Goal: Transaction & Acquisition: Purchase product/service

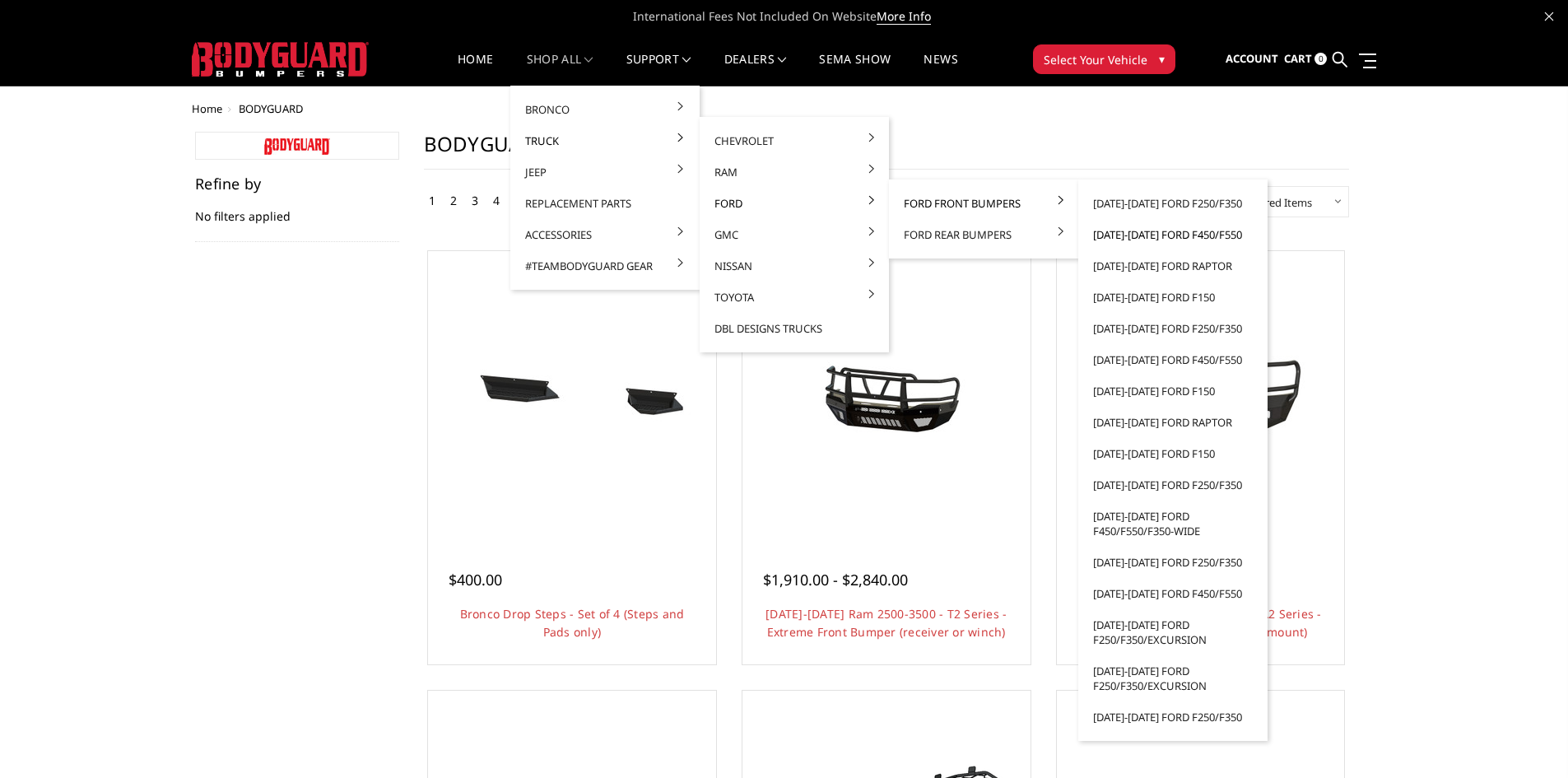
click at [1125, 233] on link "[DATE]-[DATE] Ford F450/F550" at bounding box center [1172, 234] width 176 height 31
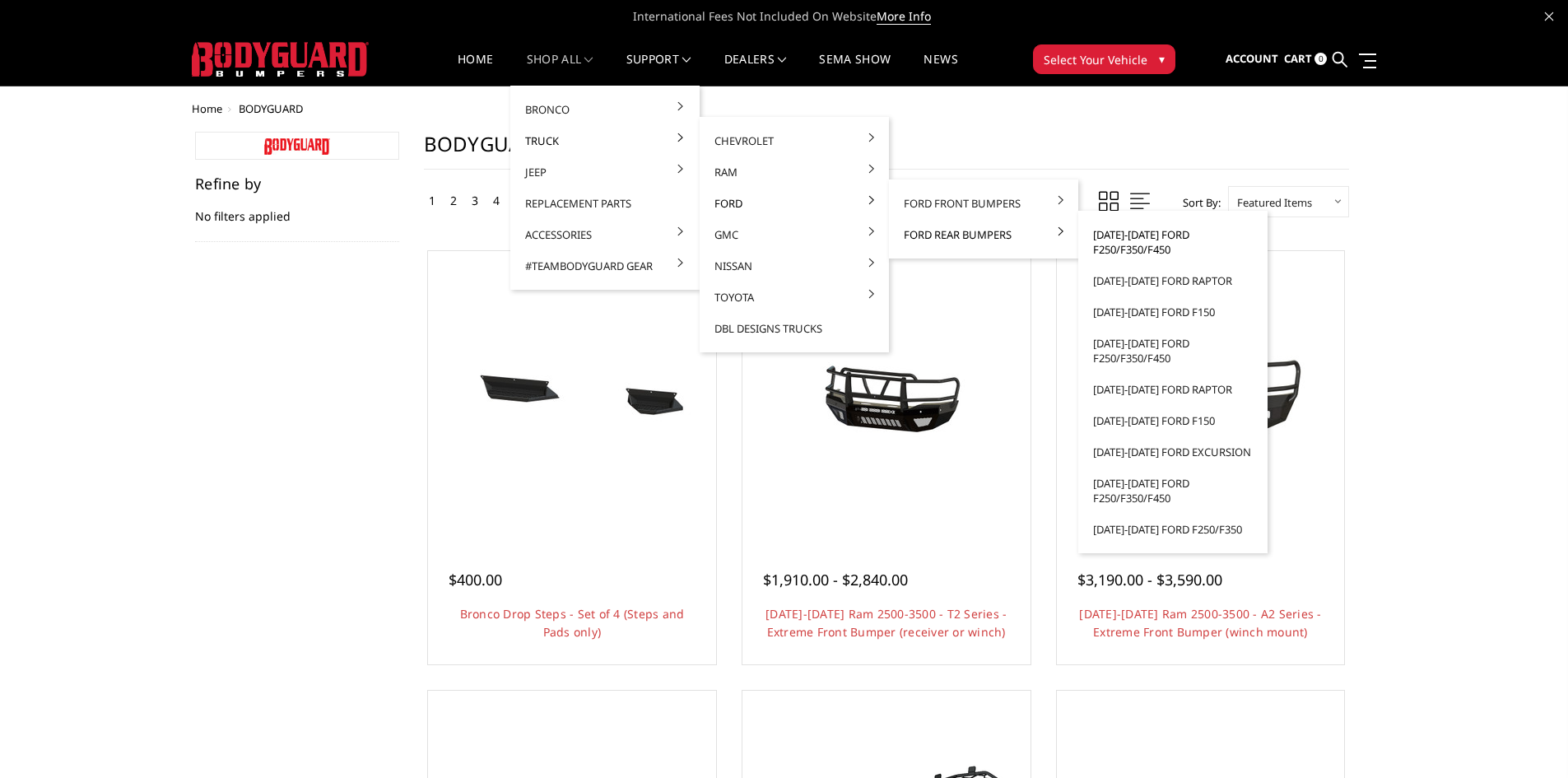
click at [1101, 242] on link "[DATE]-[DATE] Ford F250/F350/F450" at bounding box center [1172, 242] width 176 height 46
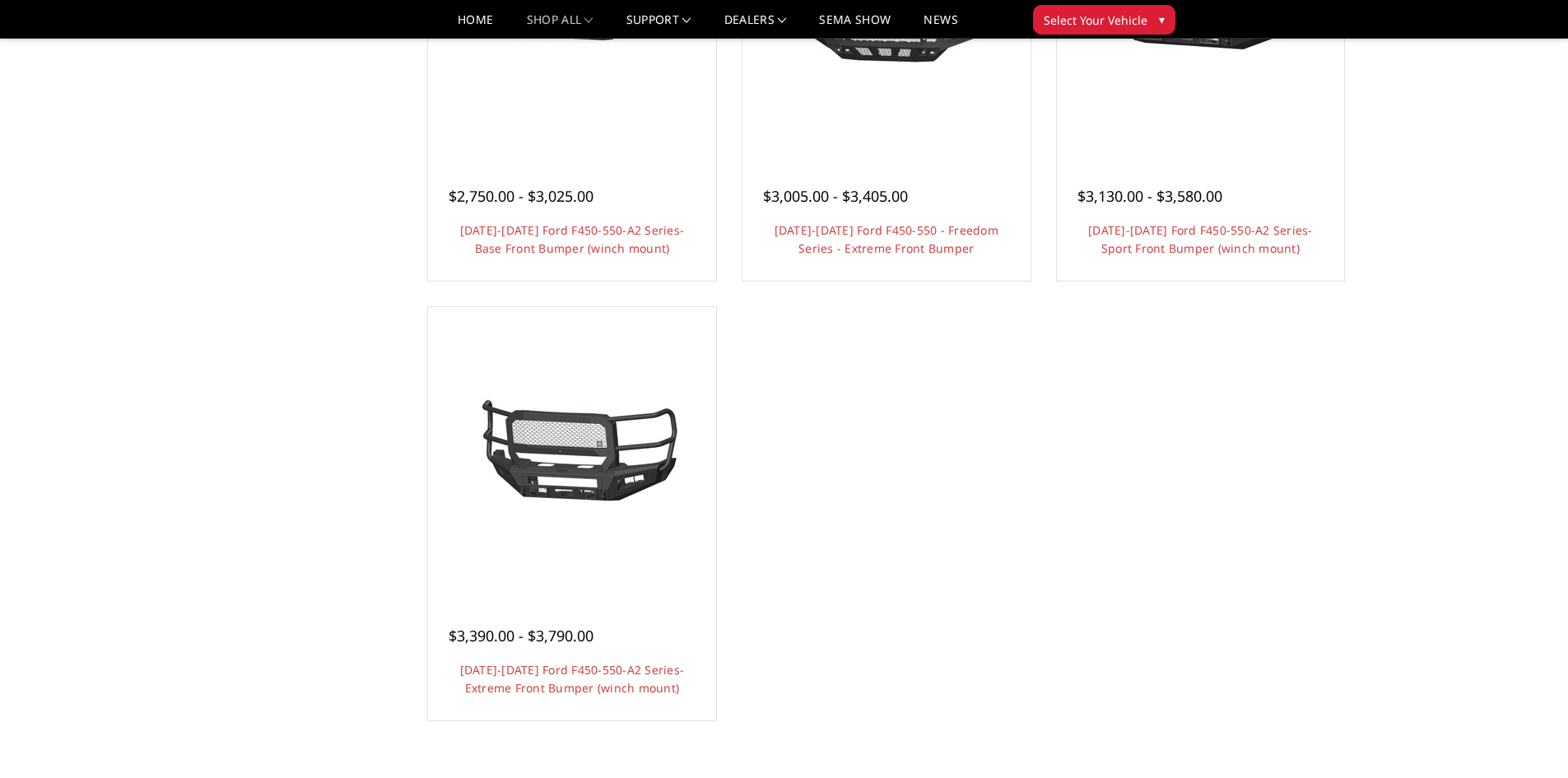
scroll to position [740, 0]
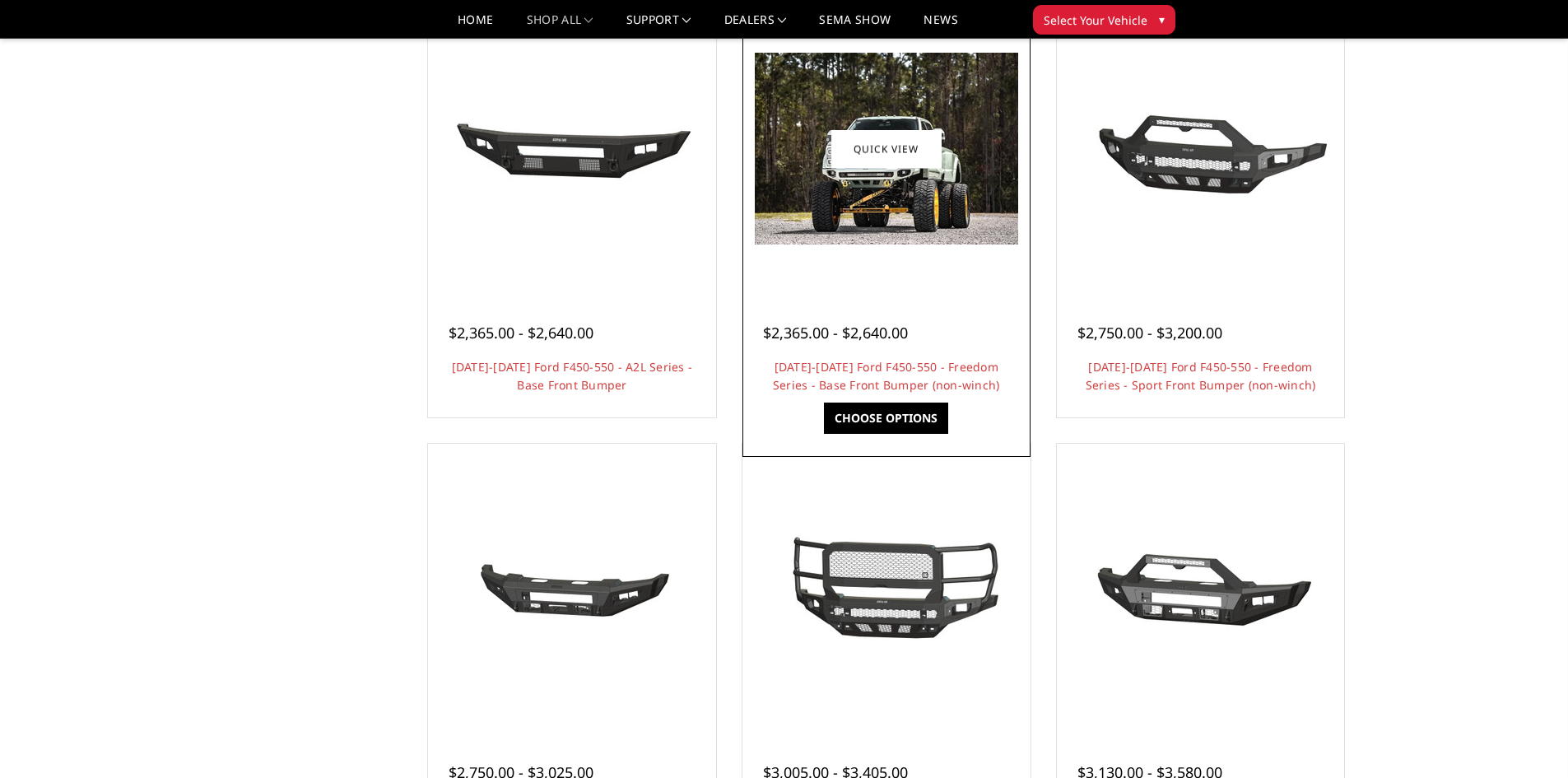
click at [838, 253] on div at bounding box center [886, 149] width 279 height 279
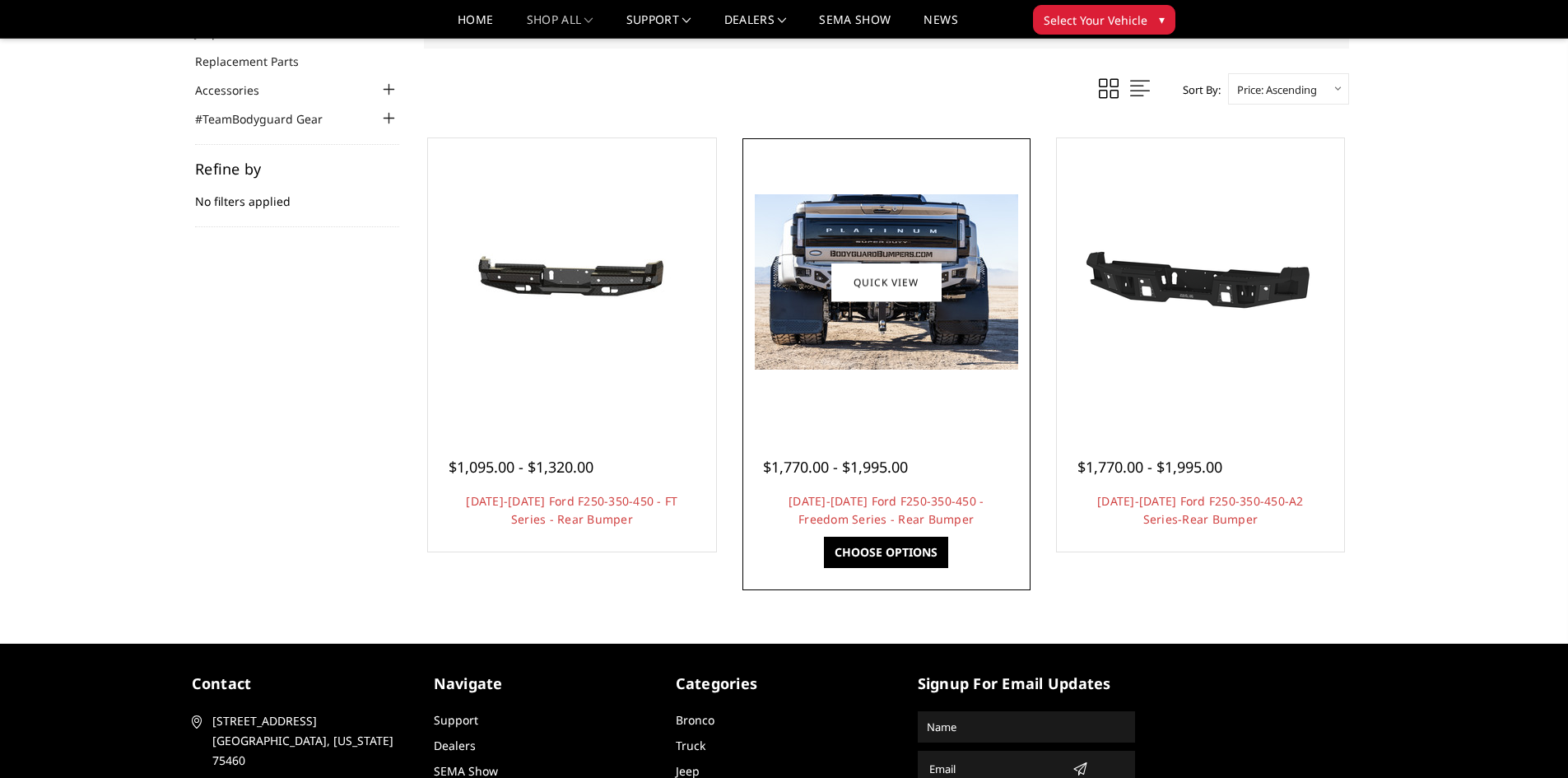
scroll to position [165, 0]
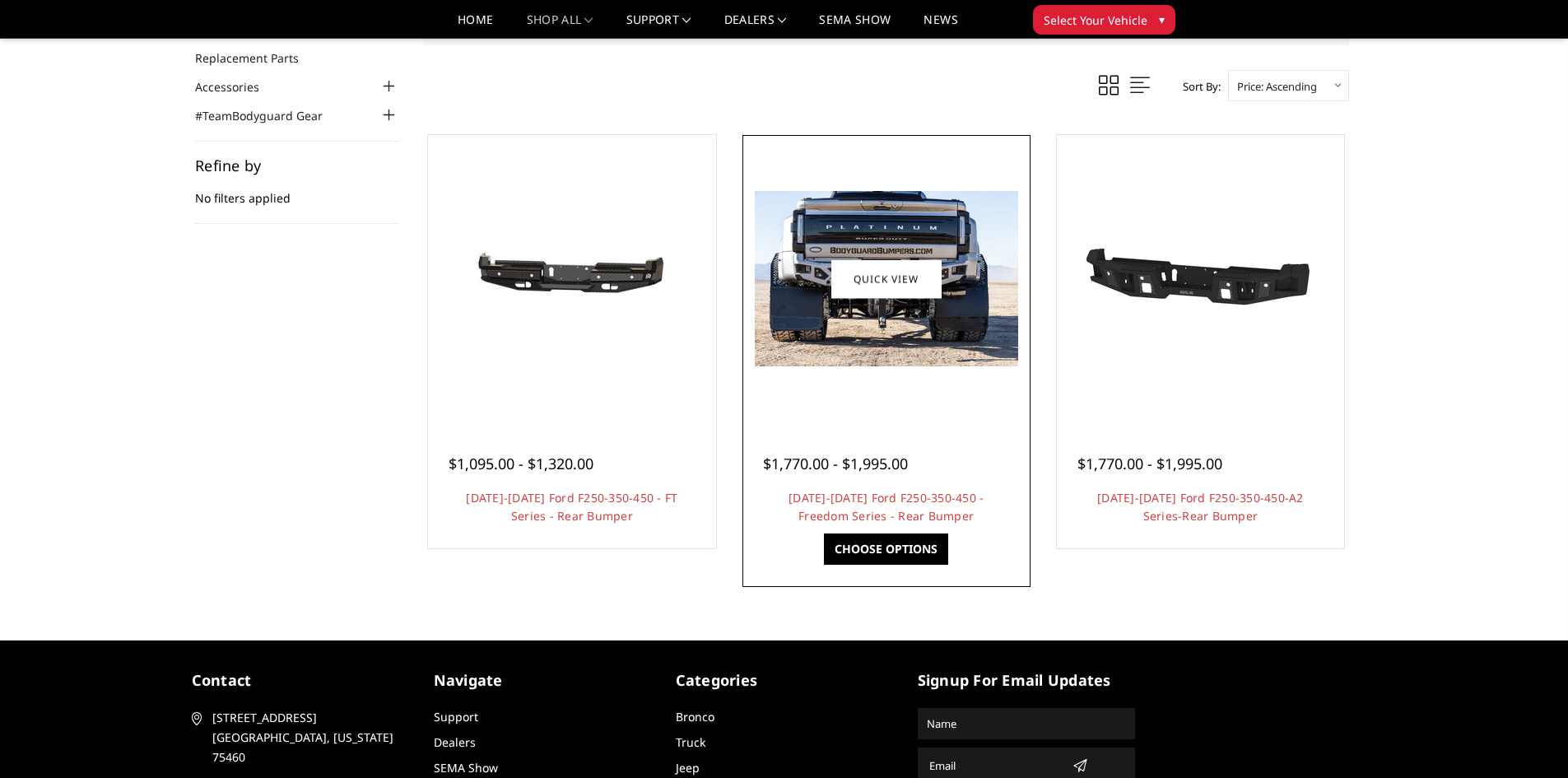
click at [884, 354] on img at bounding box center [886, 278] width 263 height 175
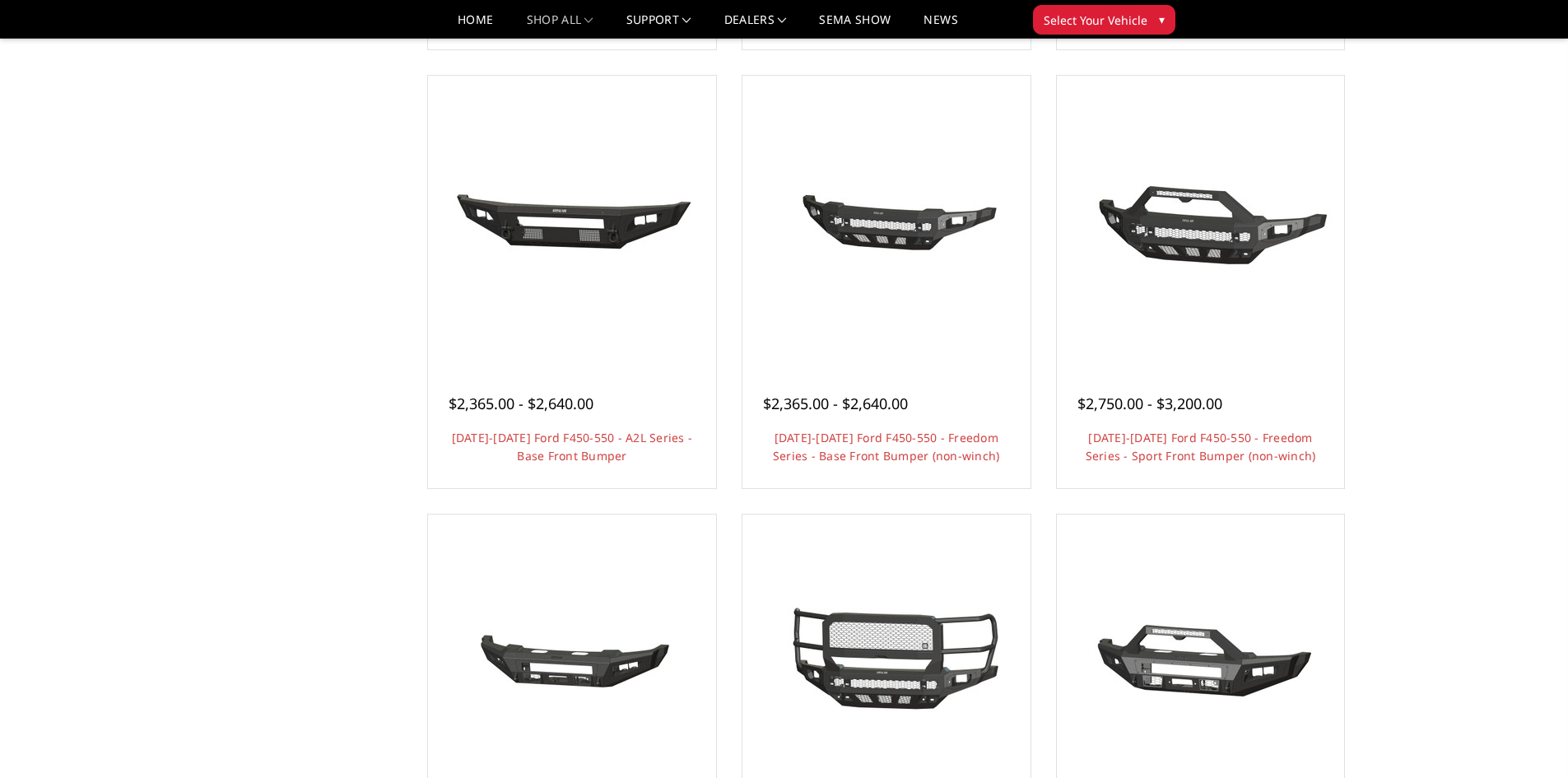
scroll to position [905, 0]
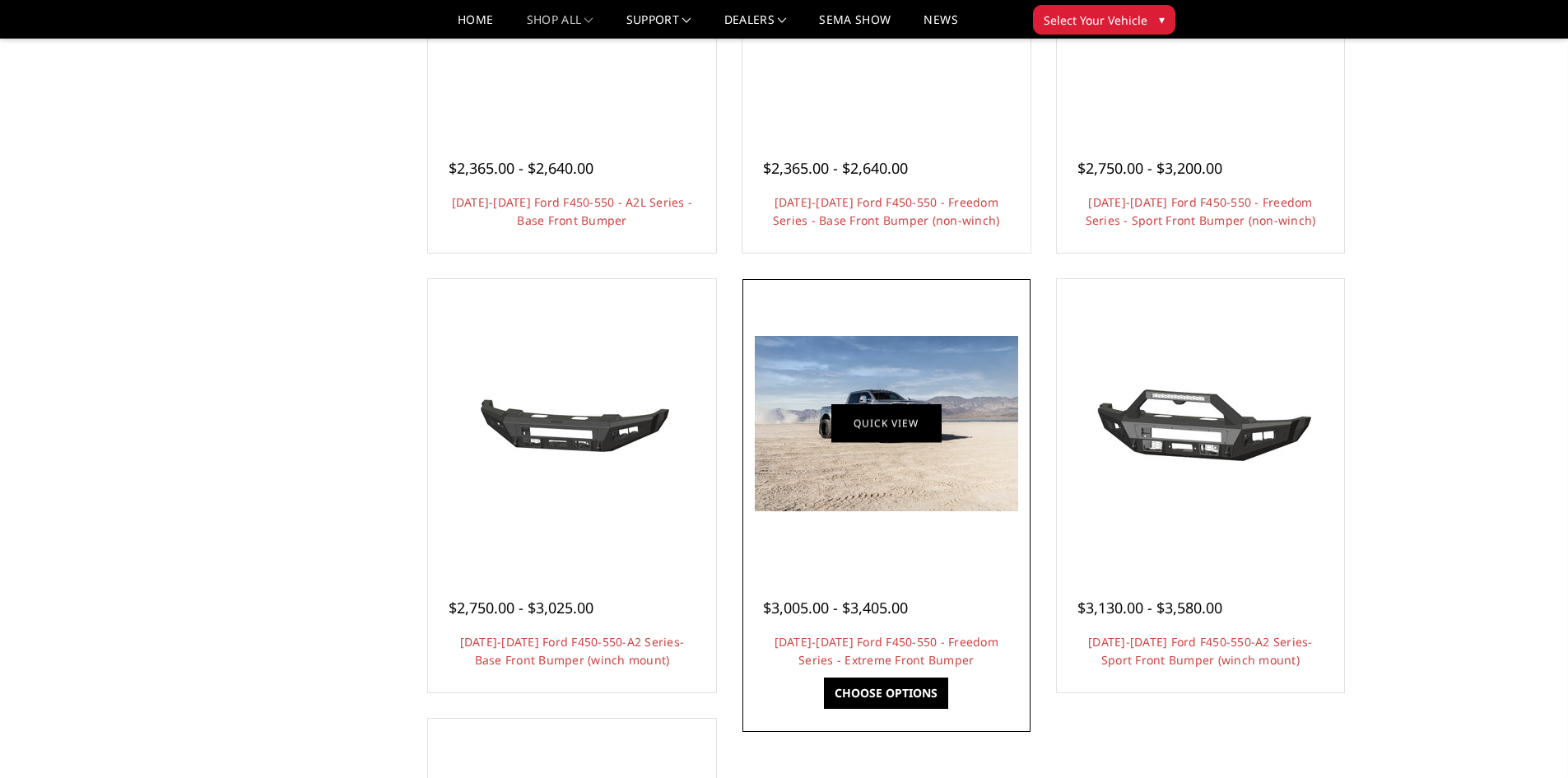
click at [902, 418] on link "Quick view" at bounding box center [886, 423] width 110 height 39
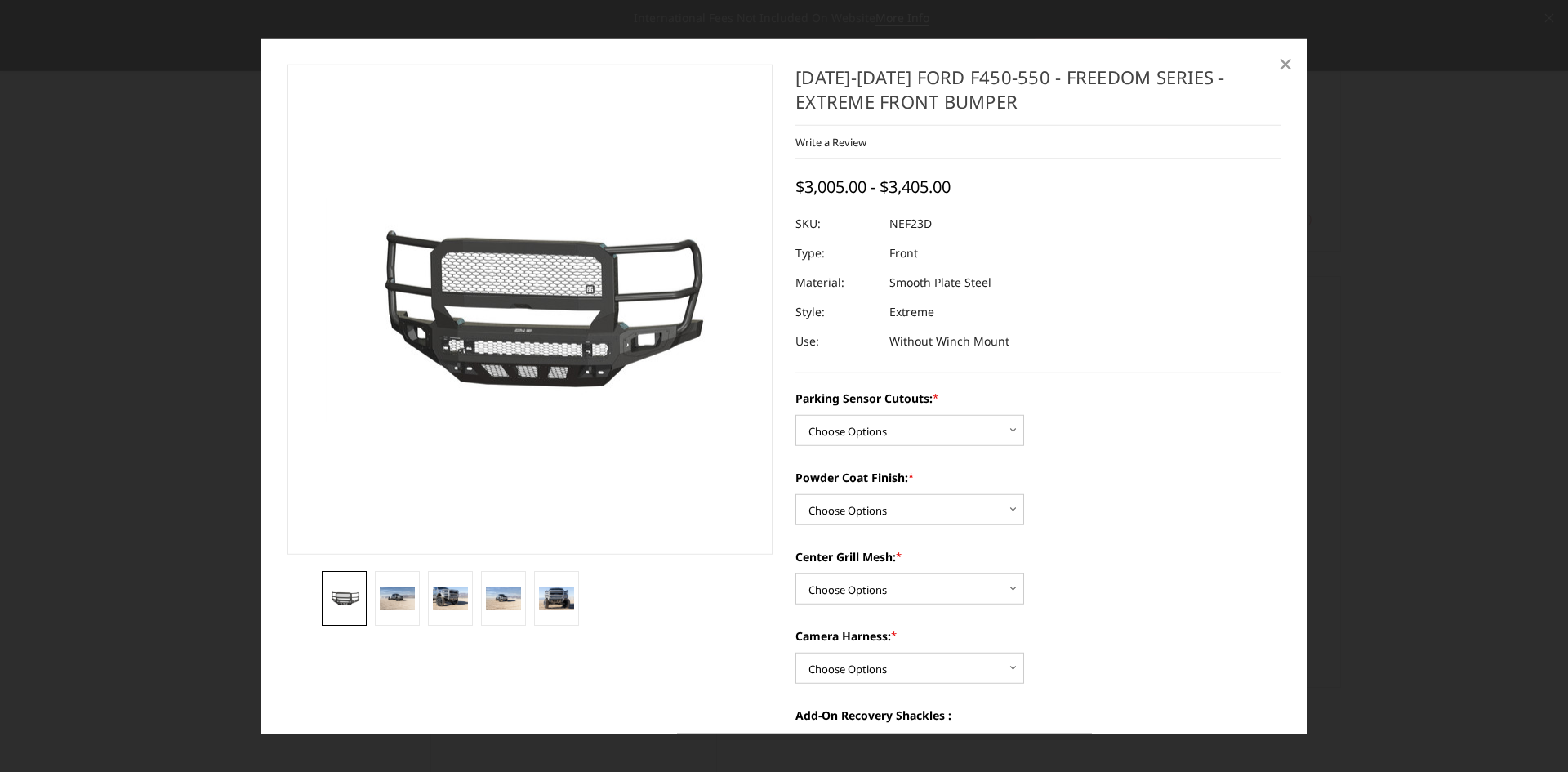
click at [1282, 58] on span "×" at bounding box center [1285, 63] width 15 height 35
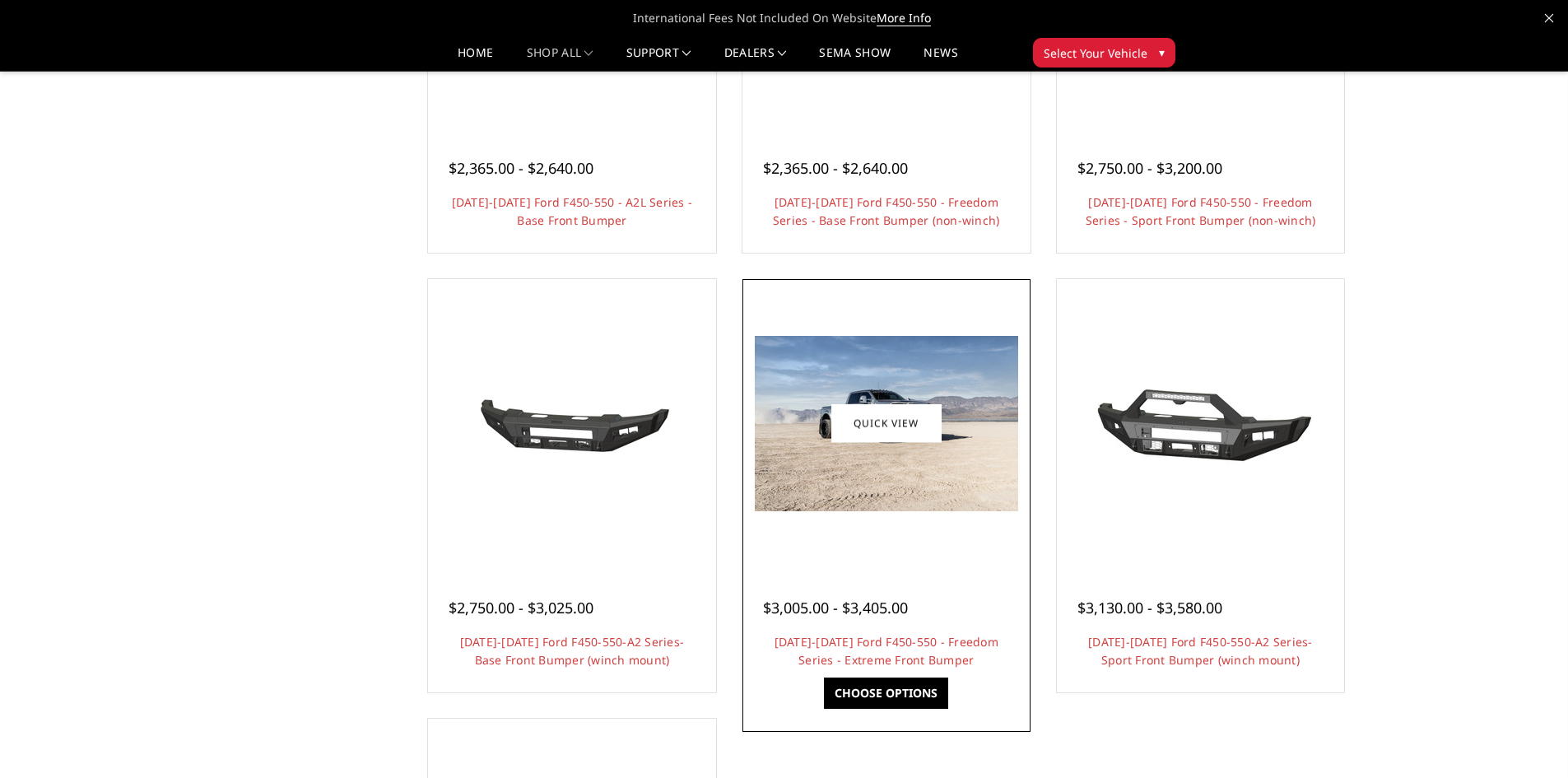
click at [927, 365] on img at bounding box center [886, 423] width 263 height 175
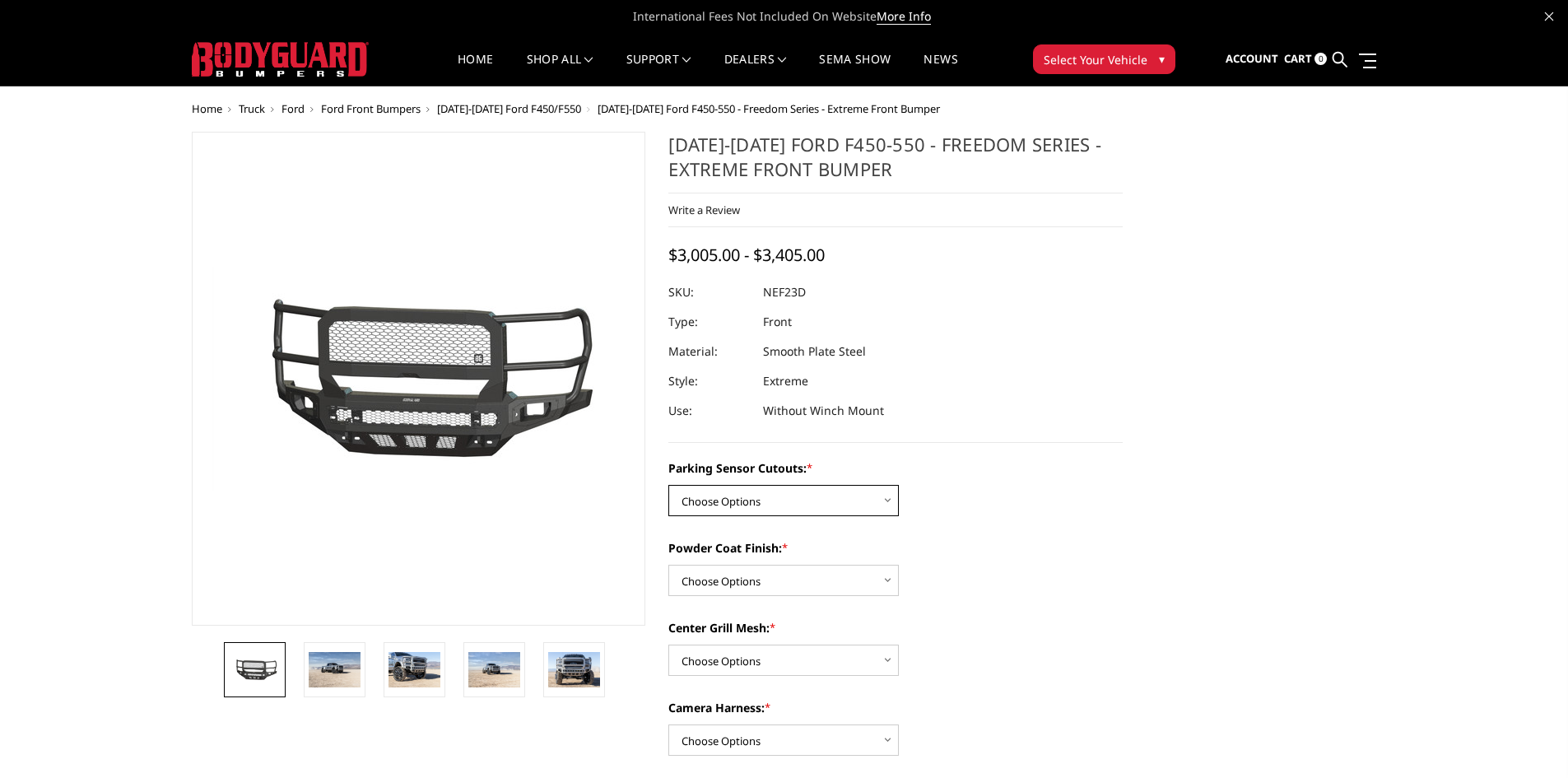
click at [827, 497] on select "Choose Options No - Without Parking Sensor Cutouts Yes - With Parking Sensor Cu…" at bounding box center [783, 500] width 230 height 31
select select "2591"
click at [668, 484] on select "Choose Options No - Without Parking Sensor Cutouts Yes - With Parking Sensor Cu…" at bounding box center [783, 500] width 230 height 31
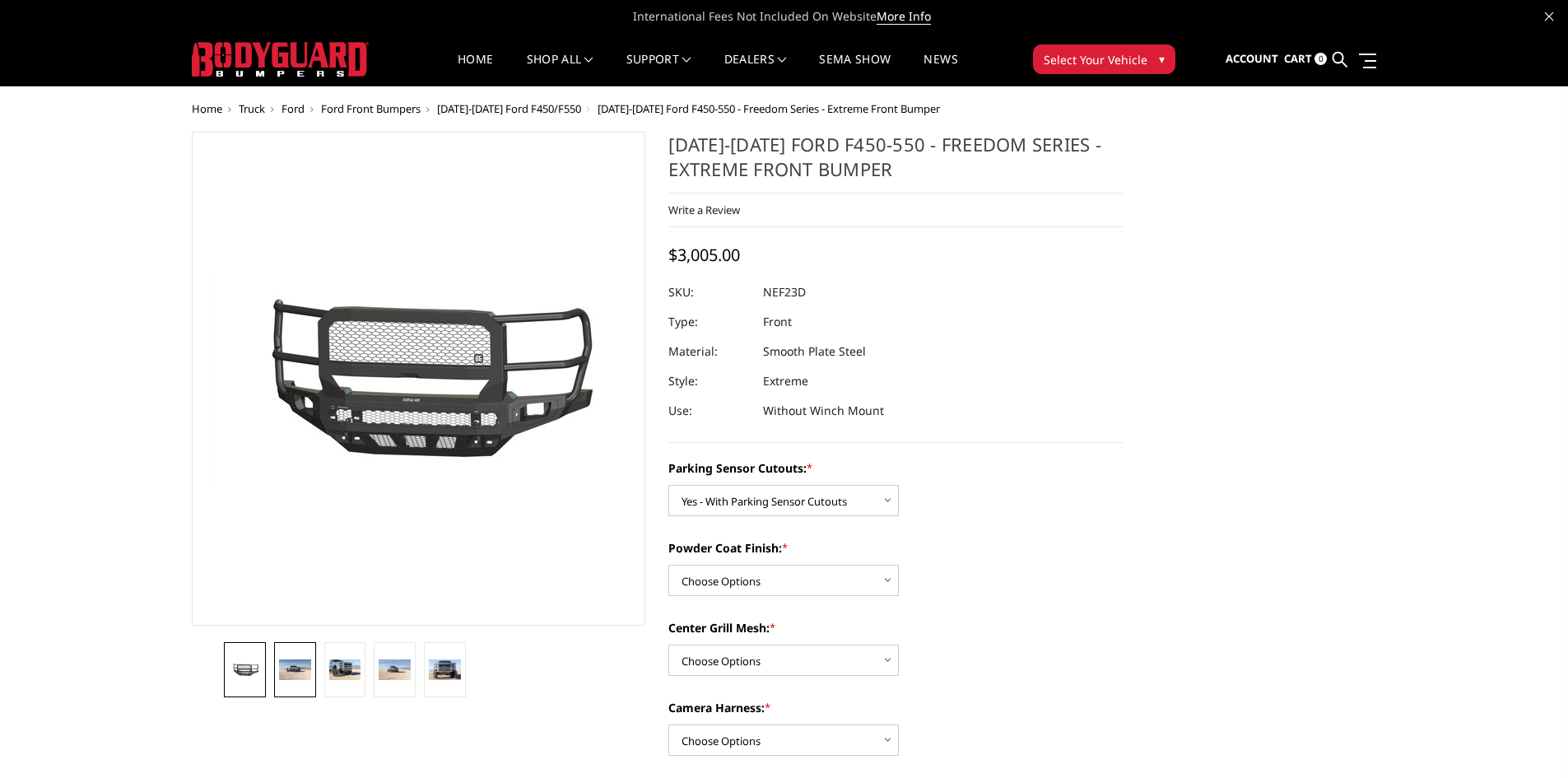
click at [285, 677] on img at bounding box center [295, 670] width 32 height 22
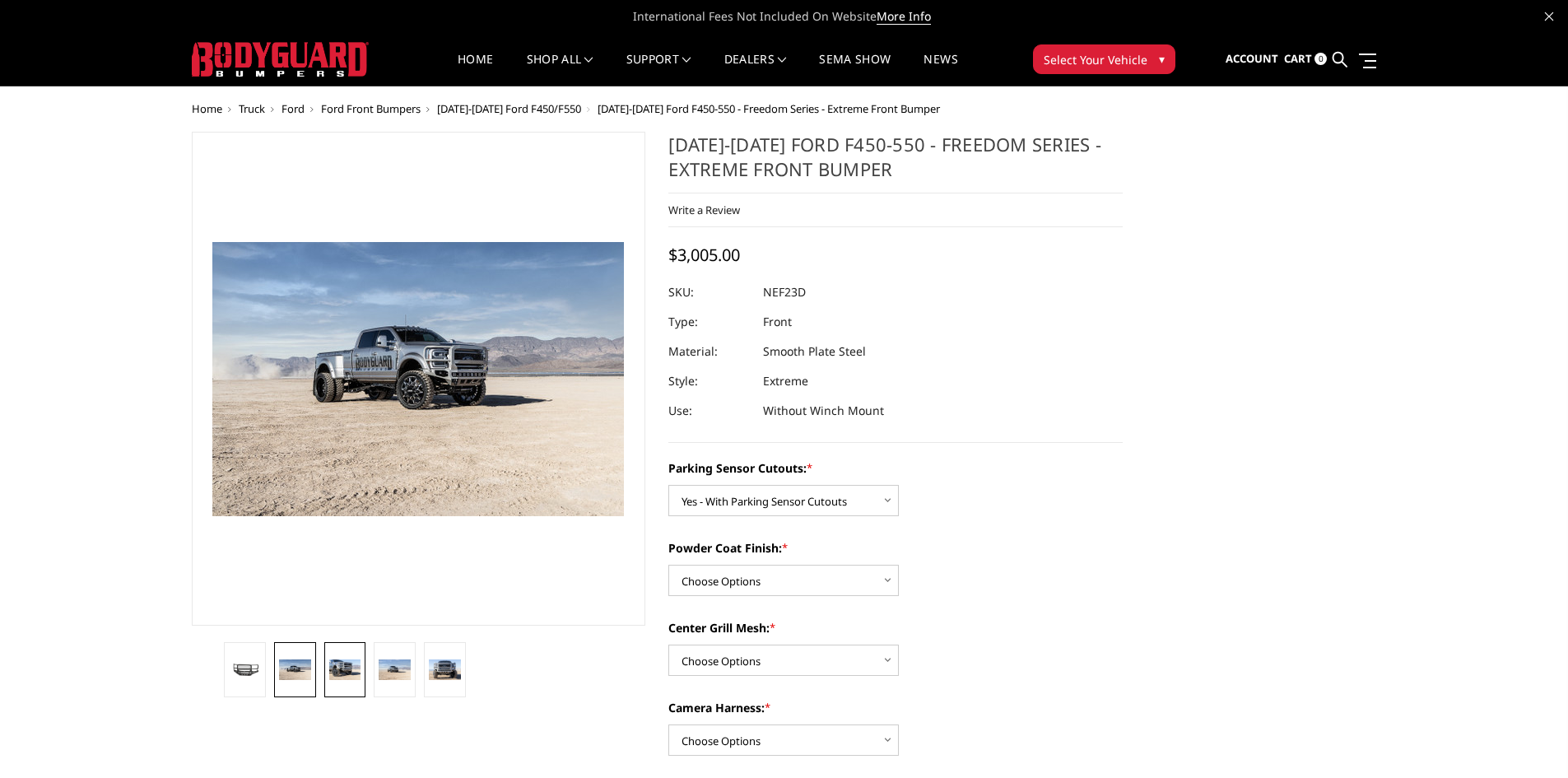
click at [351, 668] on img at bounding box center [345, 670] width 32 height 22
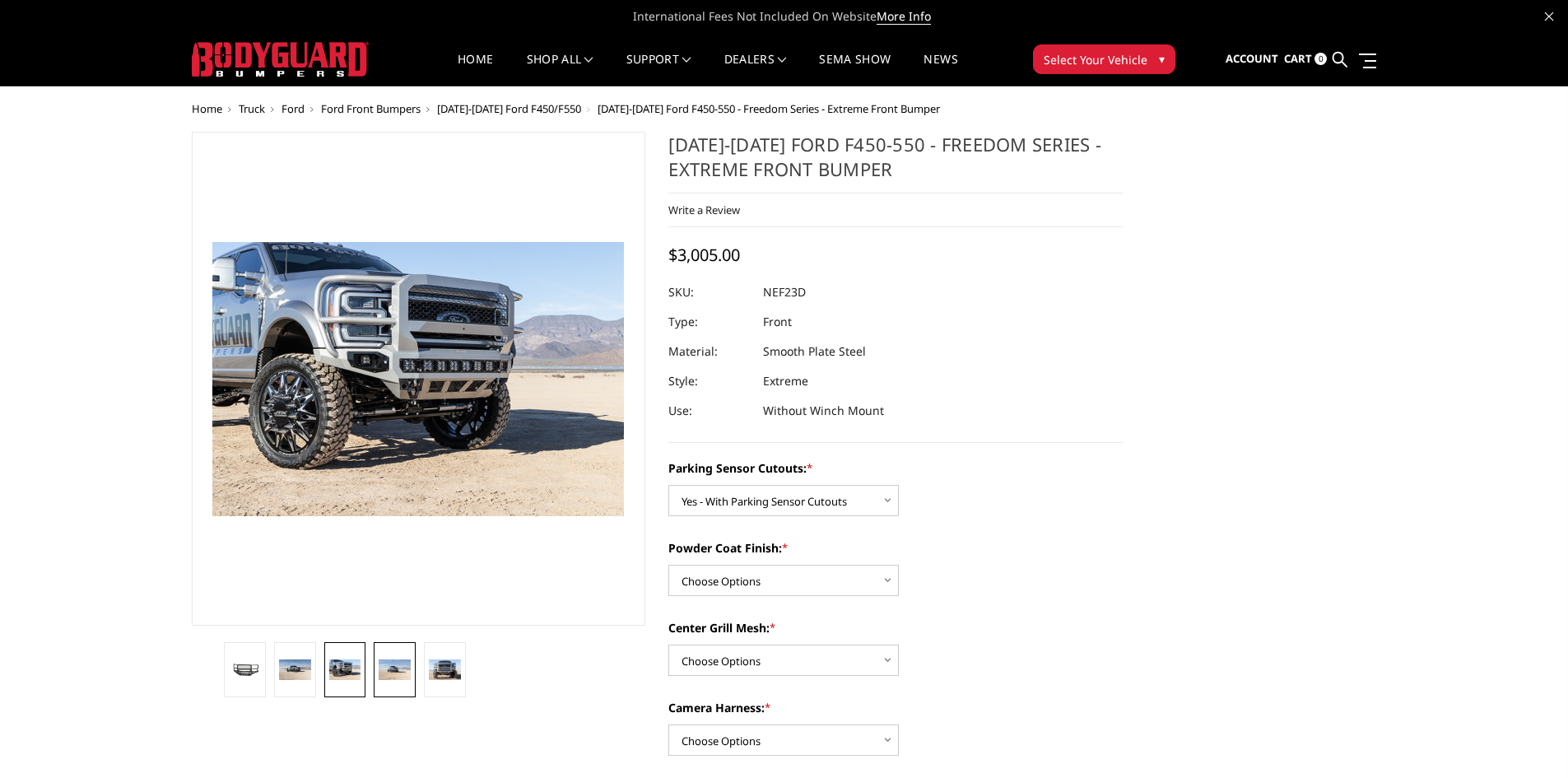
click at [394, 675] on img at bounding box center [394, 670] width 32 height 22
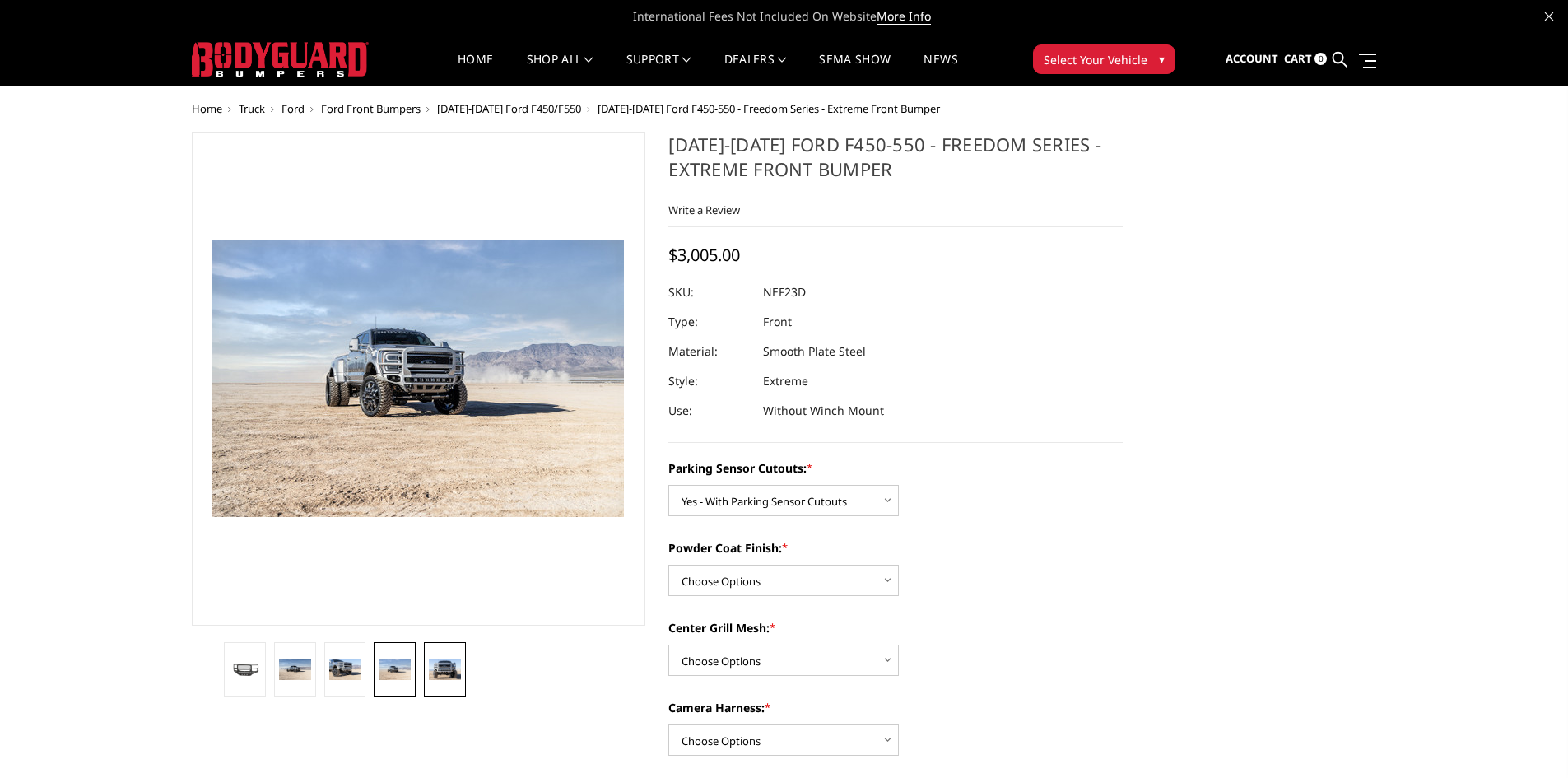
click at [453, 681] on link at bounding box center [445, 669] width 42 height 56
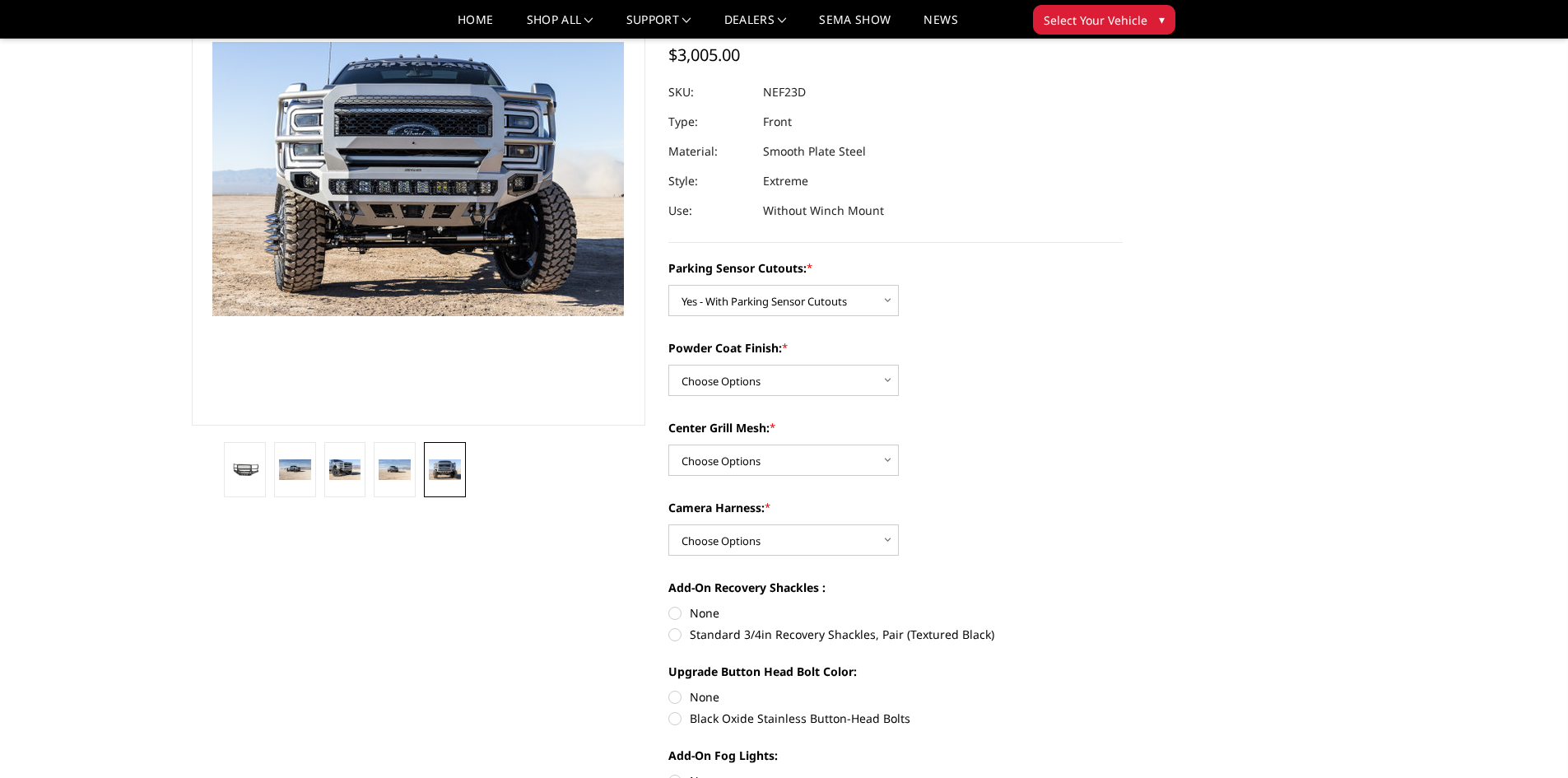
scroll to position [165, 0]
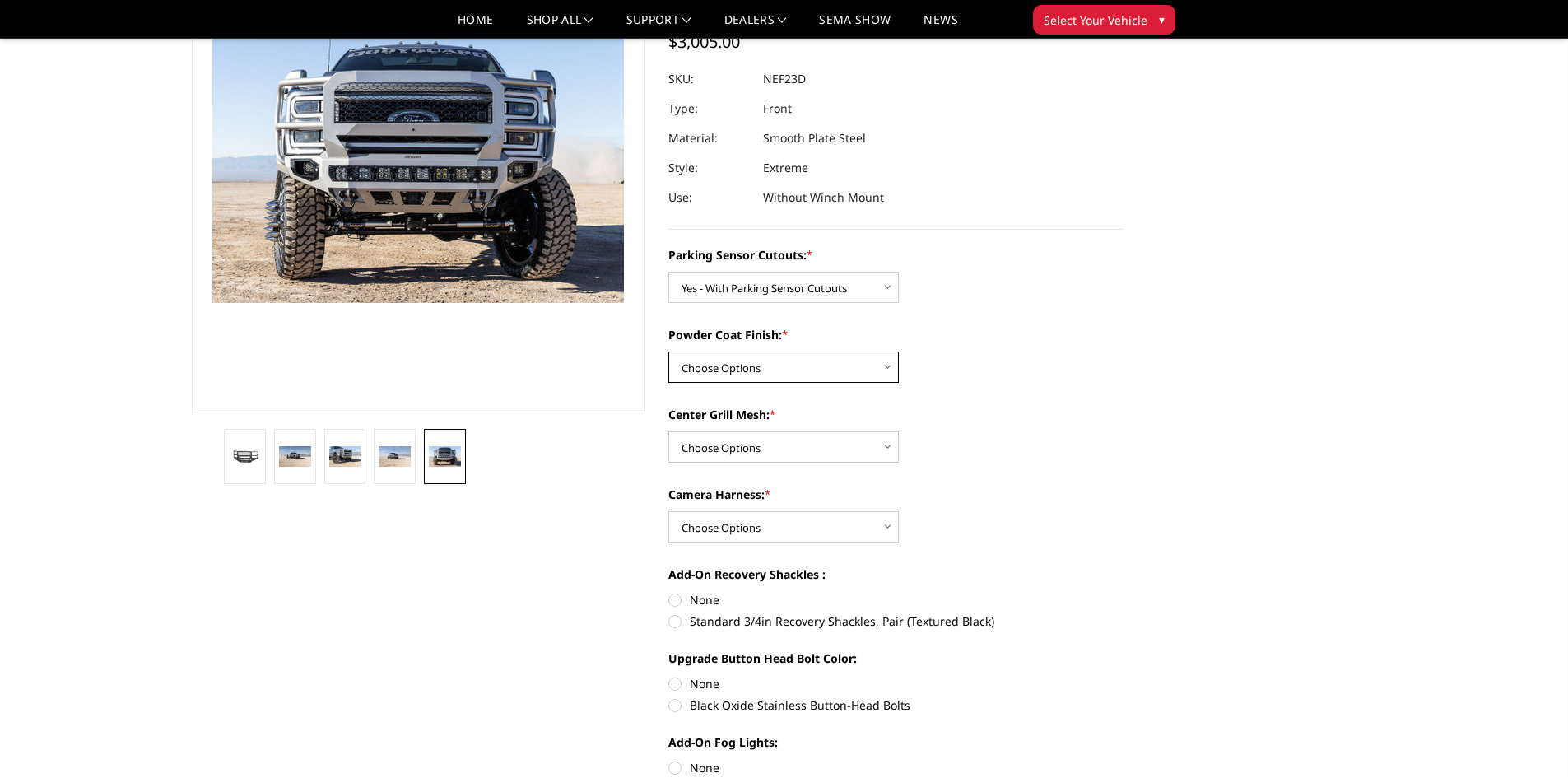
click at [778, 360] on select "Choose Options Bare Metal Textured Black Powder Coat" at bounding box center [783, 367] width 230 height 31
select select "2592"
click at [668, 352] on select "Choose Options Bare Metal Textured Black Powder Coat" at bounding box center [783, 367] width 230 height 31
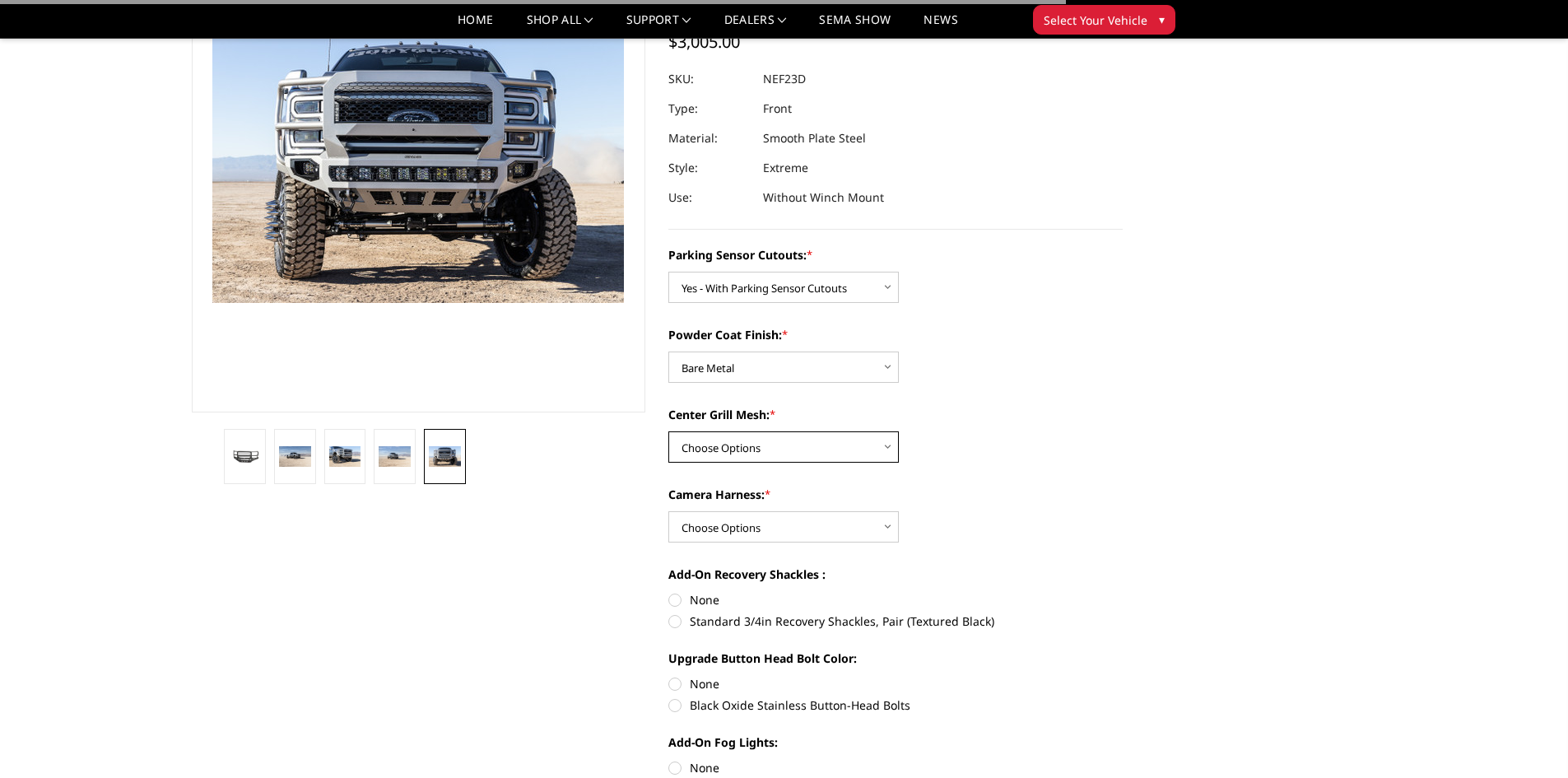
click at [750, 443] on select "Choose Options With Center Grill Mesh Without Center Grill Mesh" at bounding box center [783, 446] width 230 height 31
select select "2594"
click at [668, 431] on select "Choose Options With Center Grill Mesh Without Center Grill Mesh" at bounding box center [783, 446] width 230 height 31
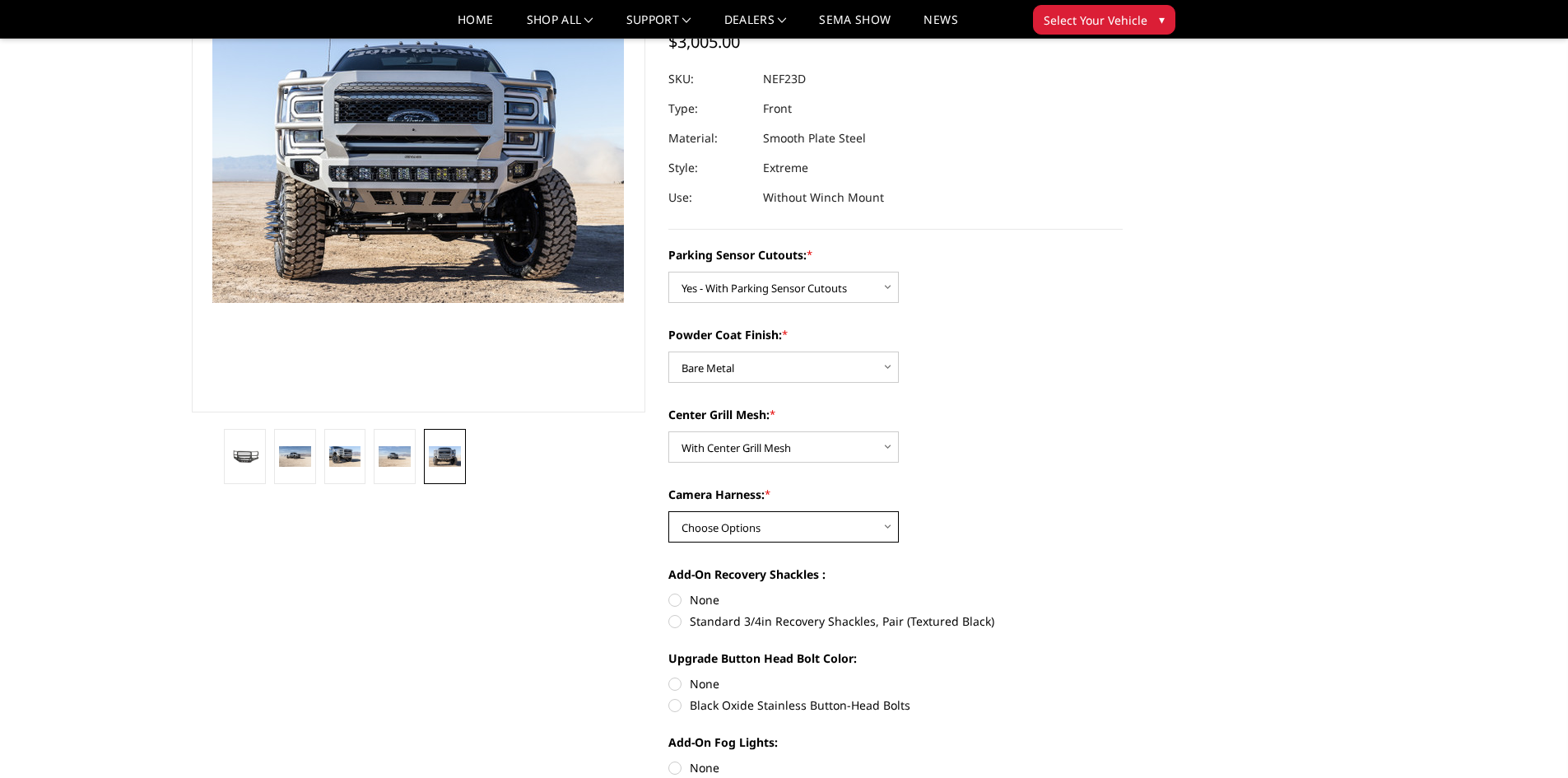
click at [760, 539] on select "Choose Options WITH Camera Harness WITHOUT Camera Harness" at bounding box center [783, 526] width 230 height 31
select select "2596"
click at [668, 511] on select "Choose Options WITH Camera Harness WITHOUT Camera Harness" at bounding box center [783, 526] width 230 height 31
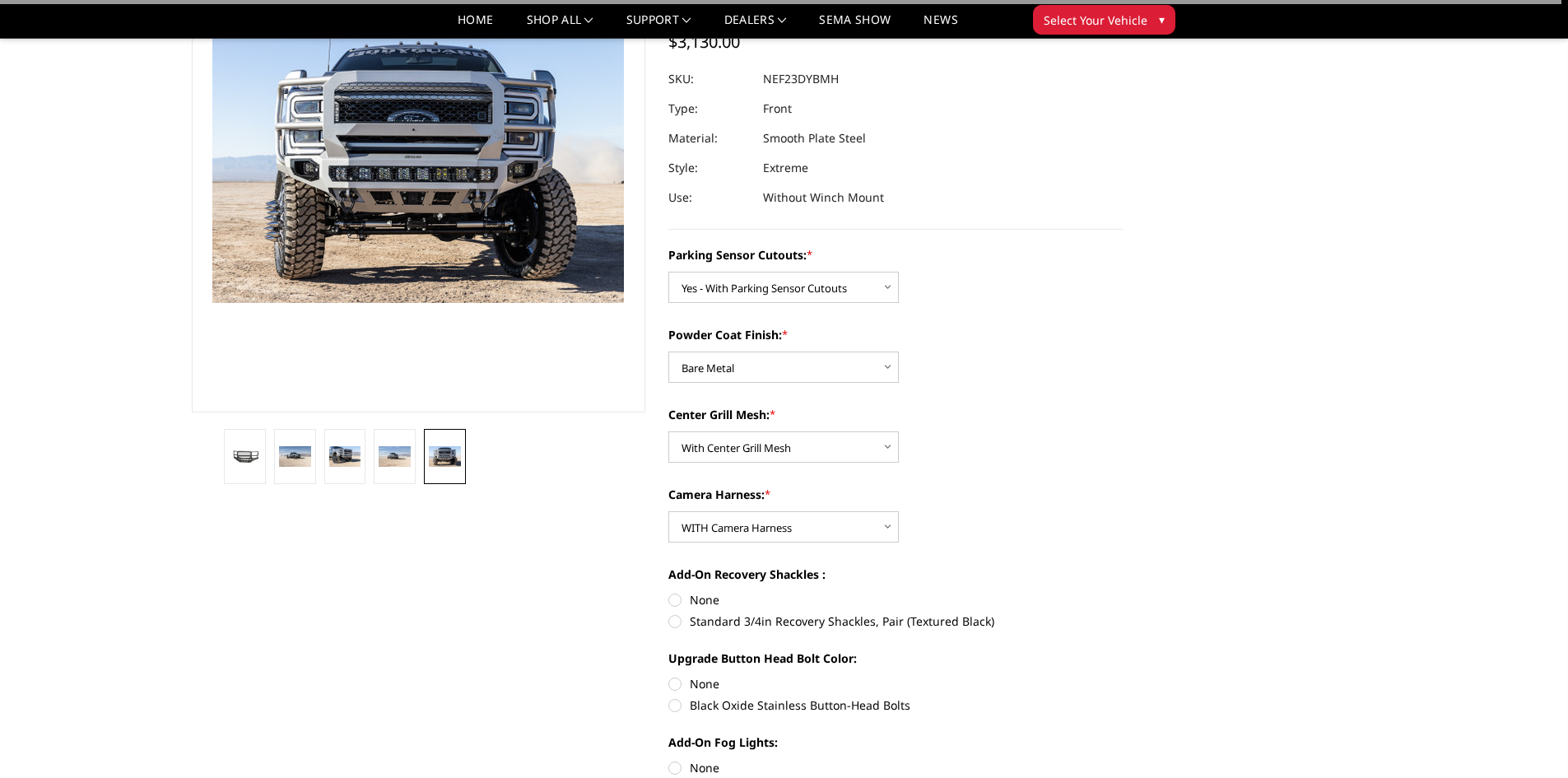
click at [734, 620] on label "Standard 3/4in Recovery Shackles, Pair (Textured Black)" at bounding box center [895, 621] width 454 height 17
click at [1122, 592] on input "Standard 3/4in Recovery Shackles, Pair (Textured Black)" at bounding box center [1122, 591] width 1 height 1
radio input "true"
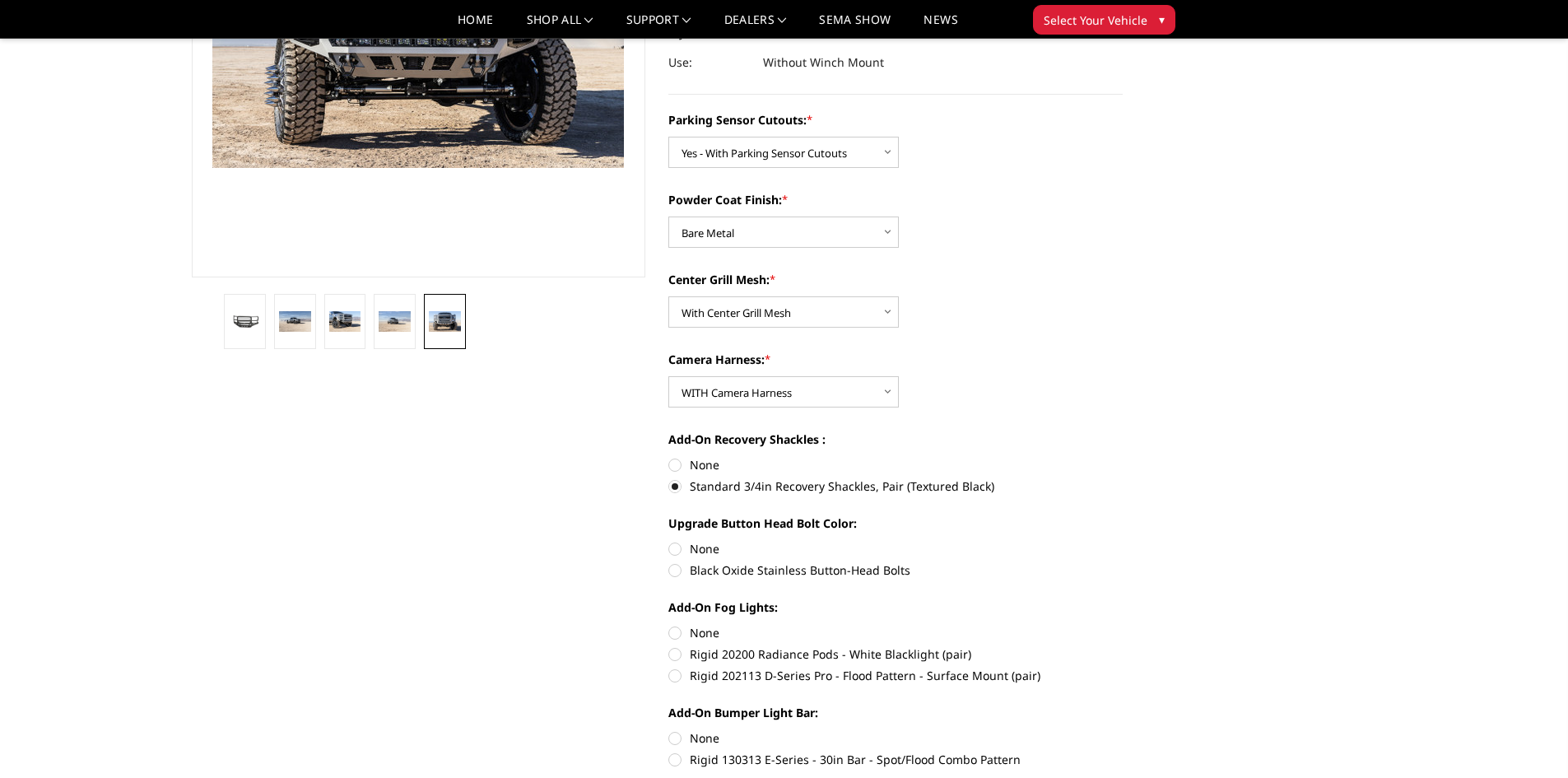
scroll to position [329, 0]
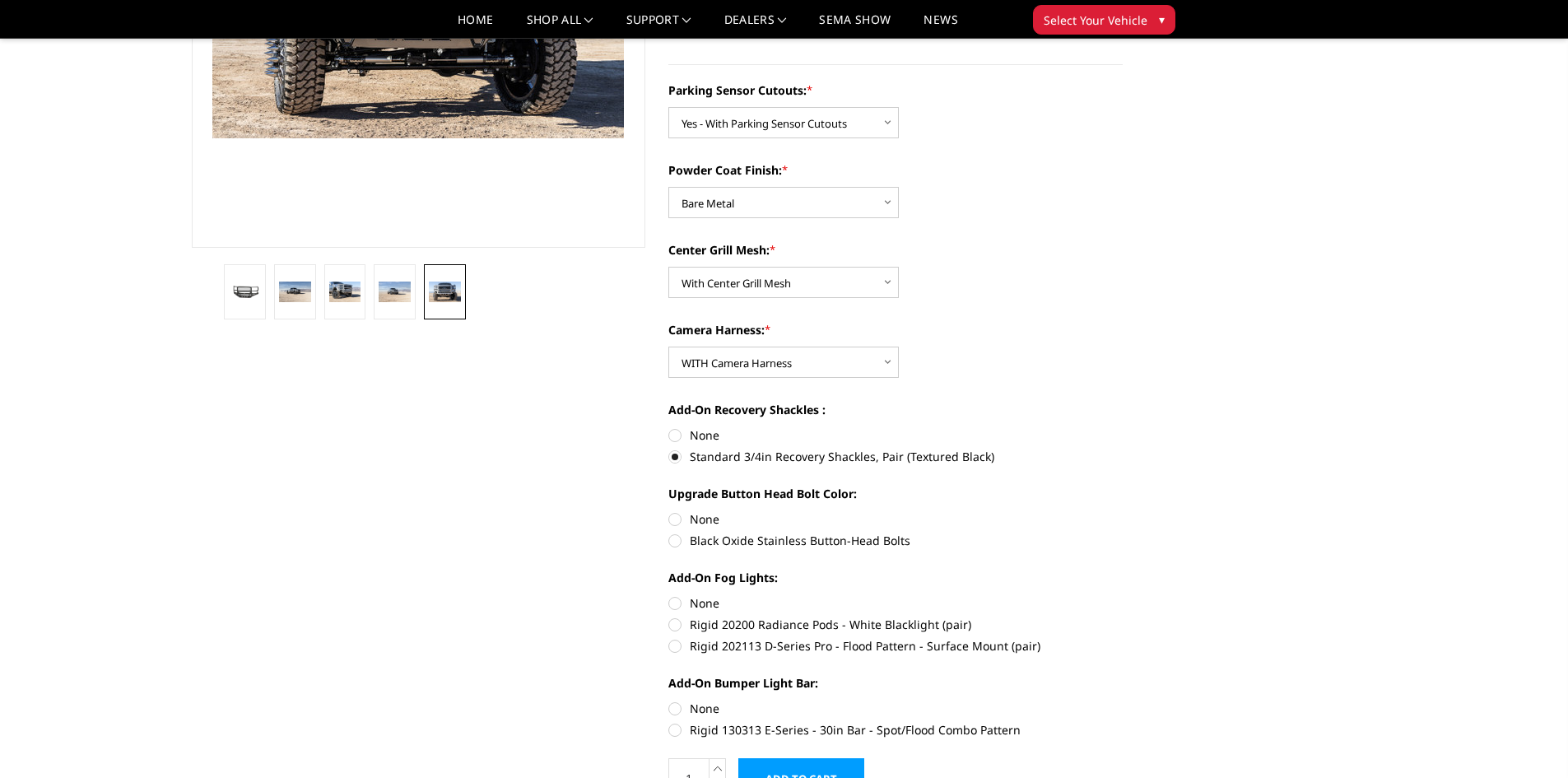
click at [694, 542] on label "Black Oxide Stainless Button-Head Bolts" at bounding box center [895, 540] width 454 height 17
click at [1122, 511] on input "Black Oxide Stainless Button-Head Bolts" at bounding box center [1122, 510] width 1 height 1
radio input "true"
click at [727, 643] on label "Rigid 202113 D-Series Pro - Flood Pattern - Surface Mount (pair)" at bounding box center [895, 645] width 454 height 17
click at [1122, 616] on input "Rigid 202113 D-Series Pro - Flood Pattern - Surface Mount (pair)" at bounding box center [1122, 615] width 1 height 1
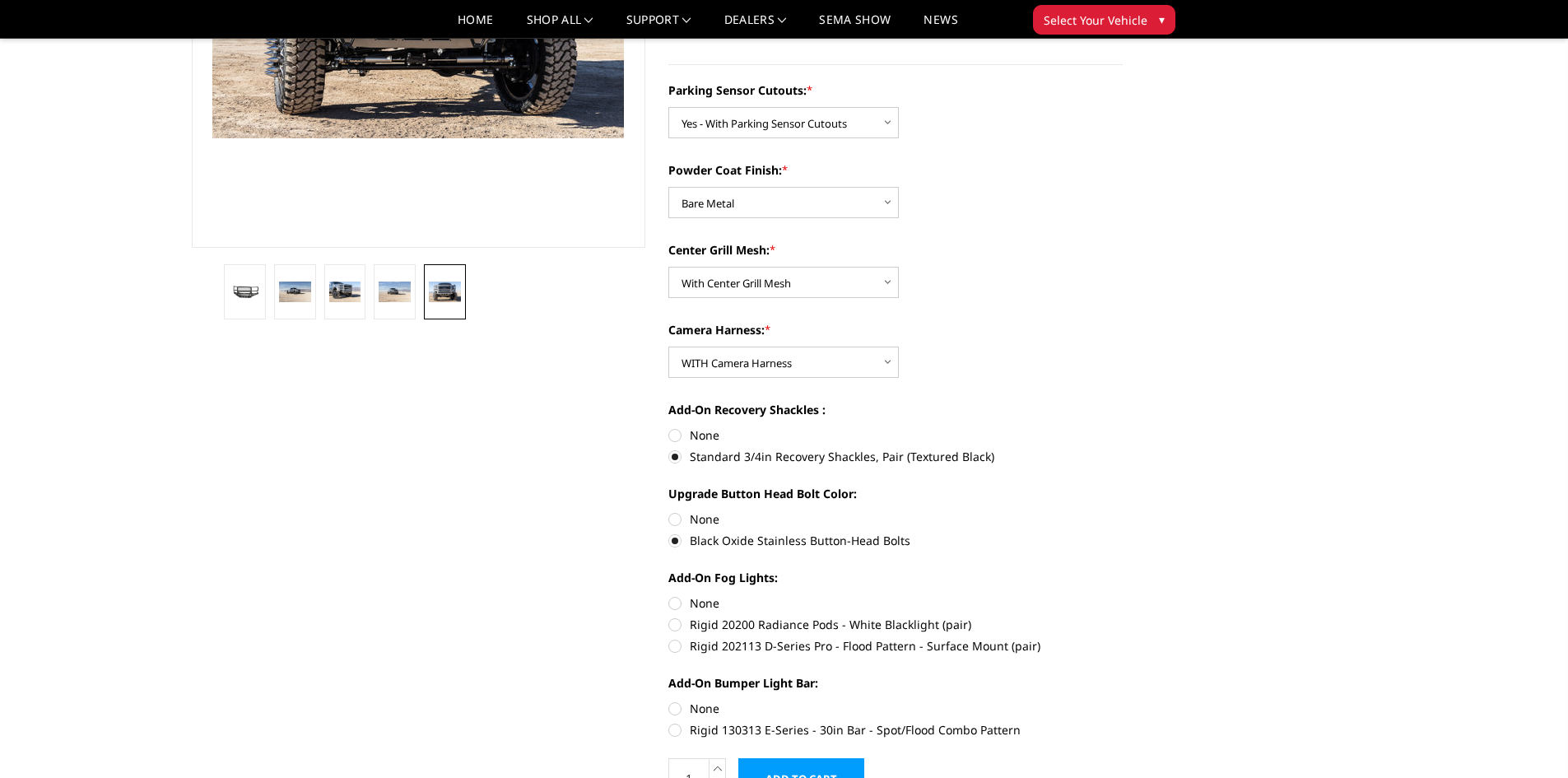
radio input "true"
click at [727, 643] on label "Rigid 202113 D-Series Pro - Flood Pattern - Surface Mount (pair)" at bounding box center [895, 645] width 454 height 17
click at [1122, 616] on input "Rigid 202113 D-Series Pro - Flood Pattern - Surface Mount (pair)" at bounding box center [1122, 615] width 1 height 1
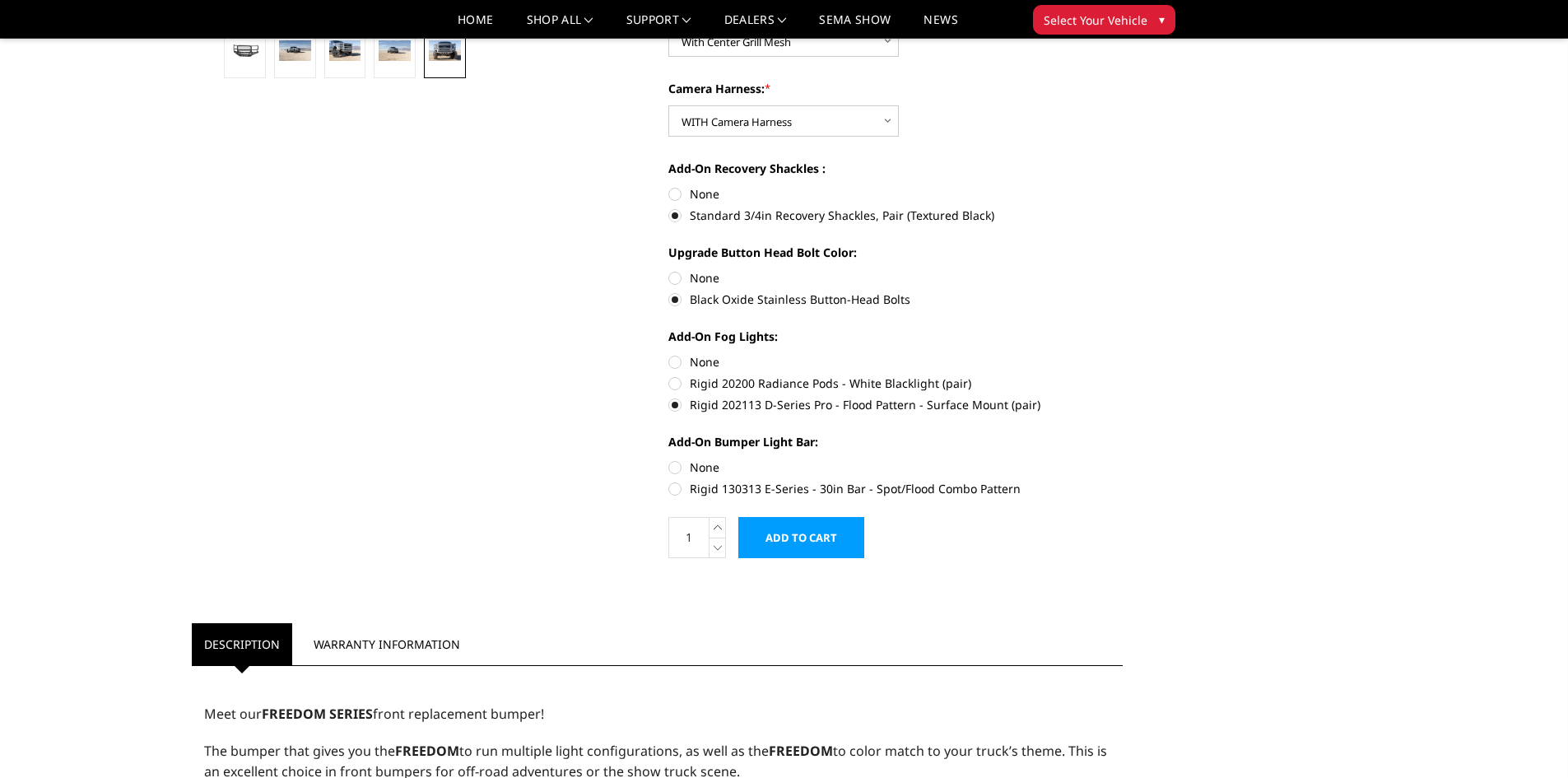
scroll to position [576, 0]
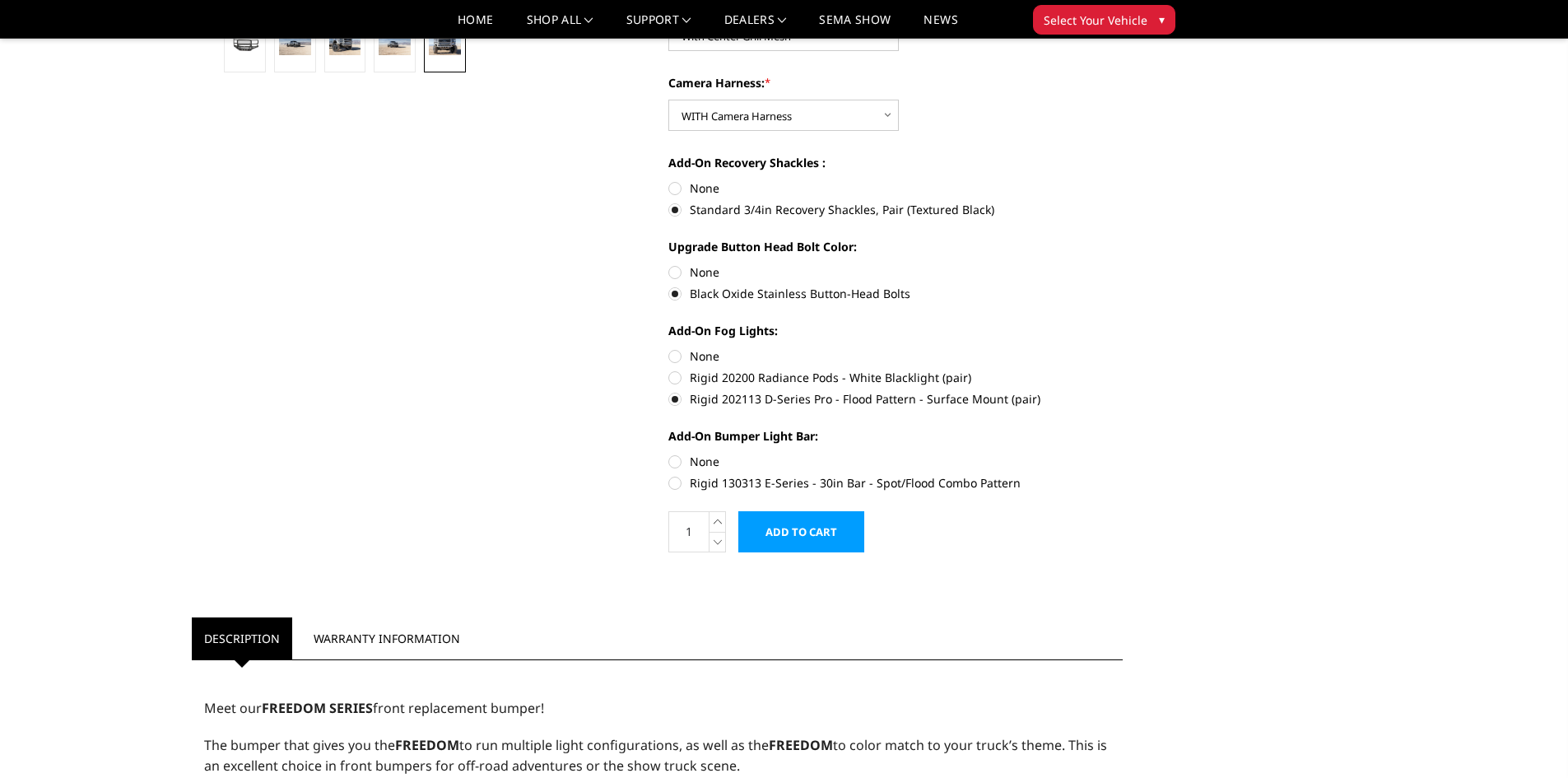
click at [689, 484] on label "Rigid 130313 E-Series - 30in Bar - Spot/Flood Combo Pattern" at bounding box center [895, 483] width 454 height 17
click at [1122, 453] on input "Rigid 130313 E-Series - 30in Bar - Spot/Flood Combo Pattern" at bounding box center [1122, 453] width 1 height 1
radio input "true"
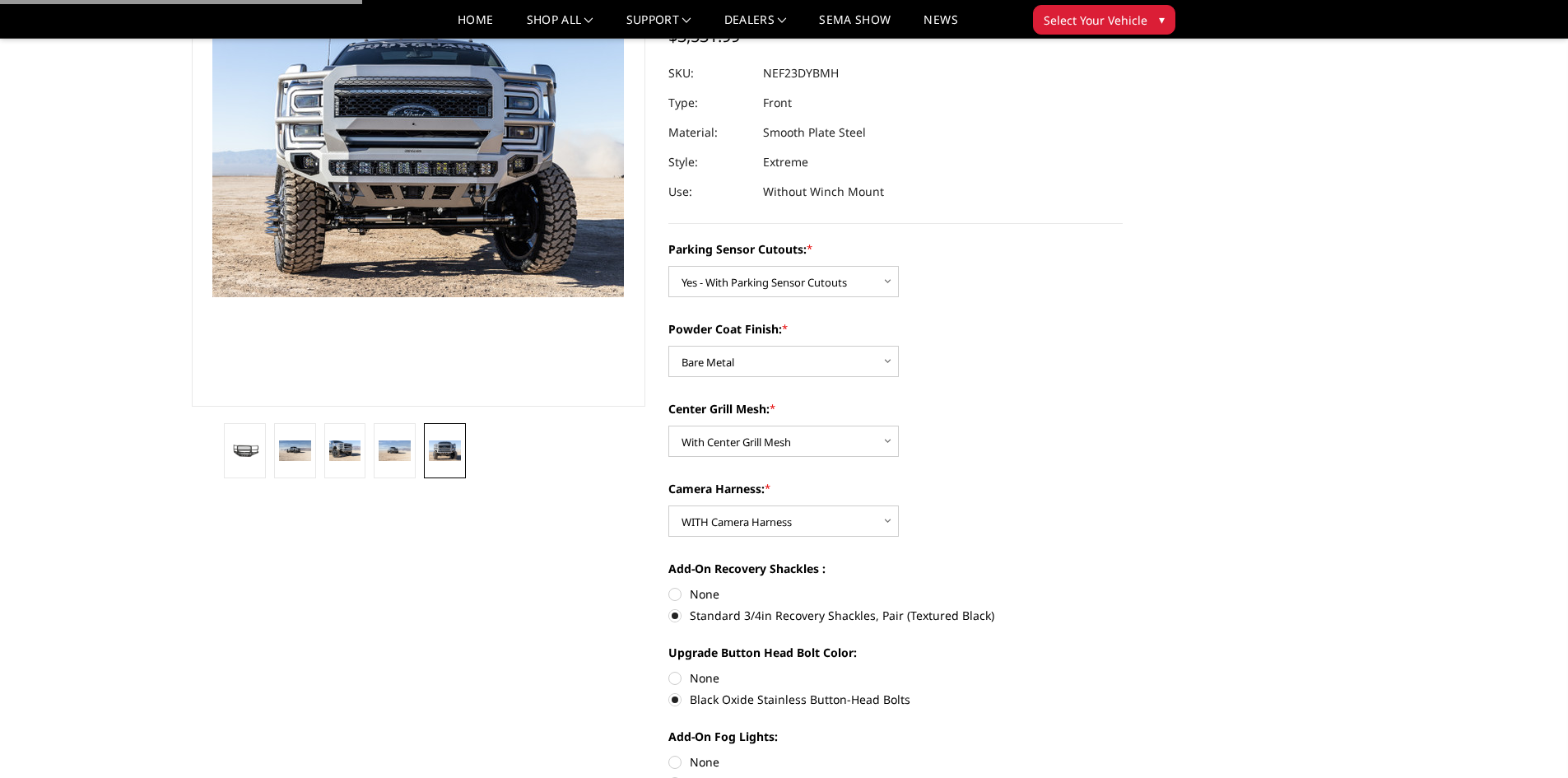
scroll to position [0, 0]
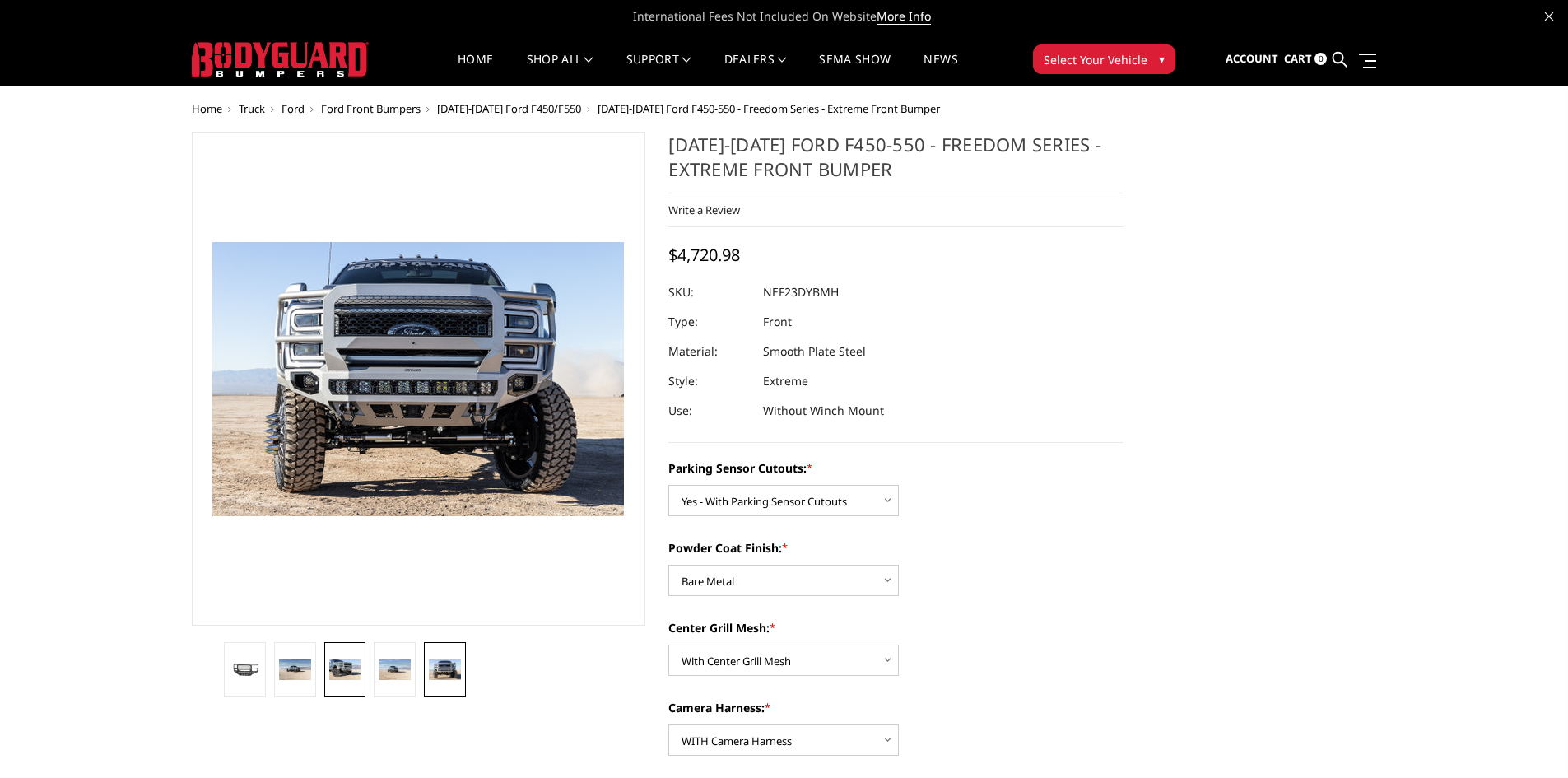
click at [335, 671] on img at bounding box center [345, 670] width 32 height 22
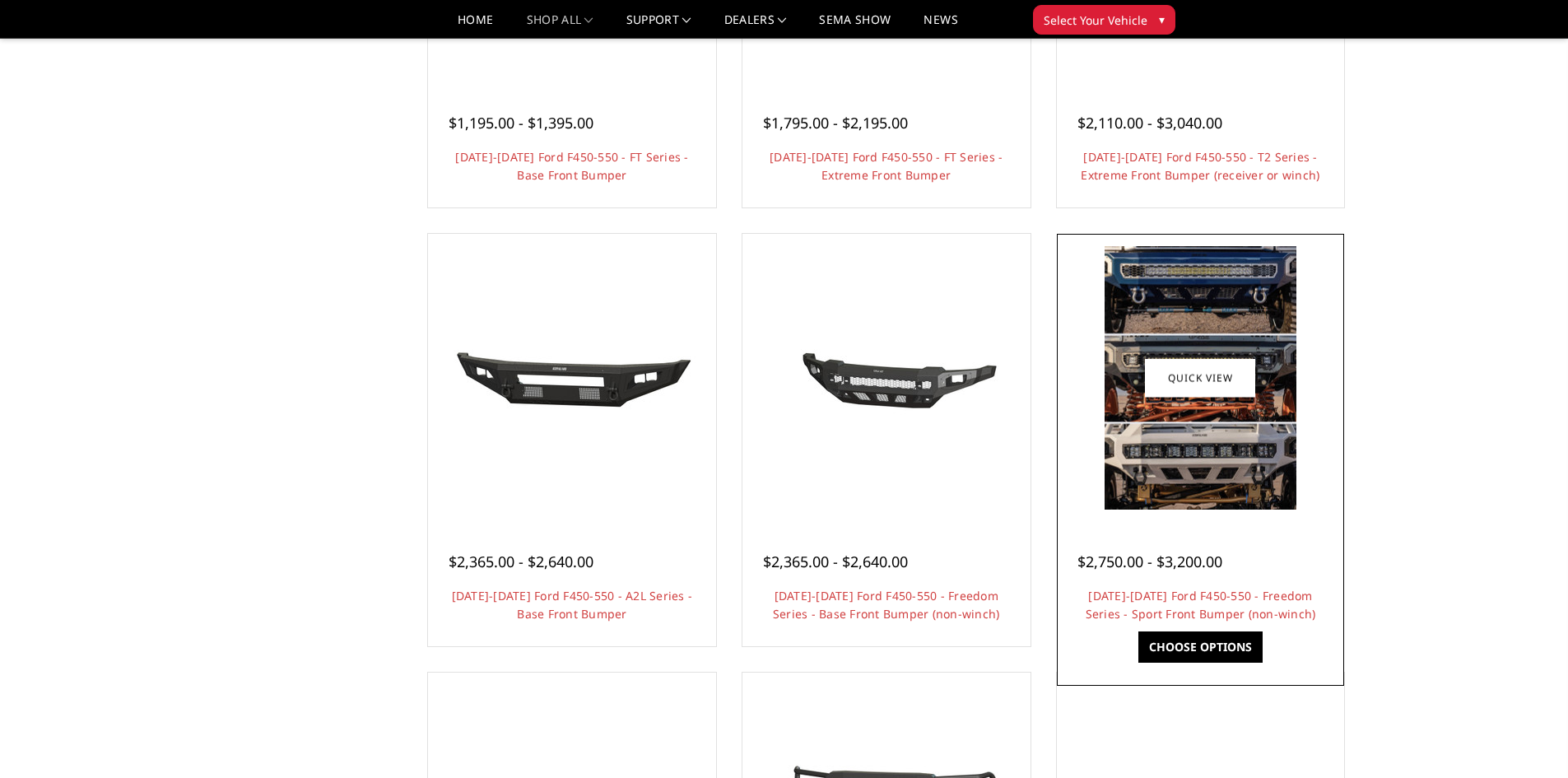
scroll to position [494, 0]
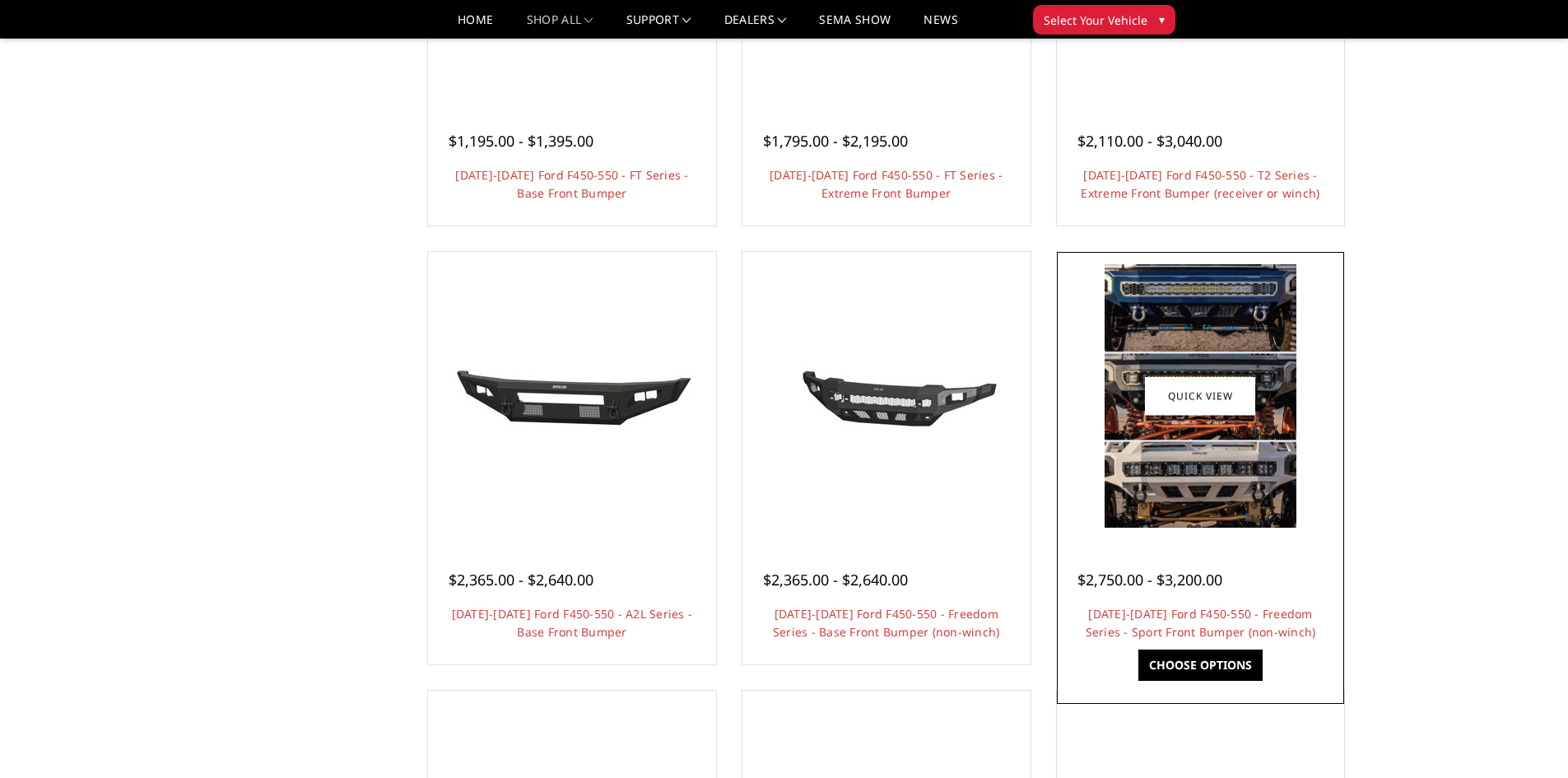
click at [1307, 411] on img at bounding box center [1200, 395] width 263 height 123
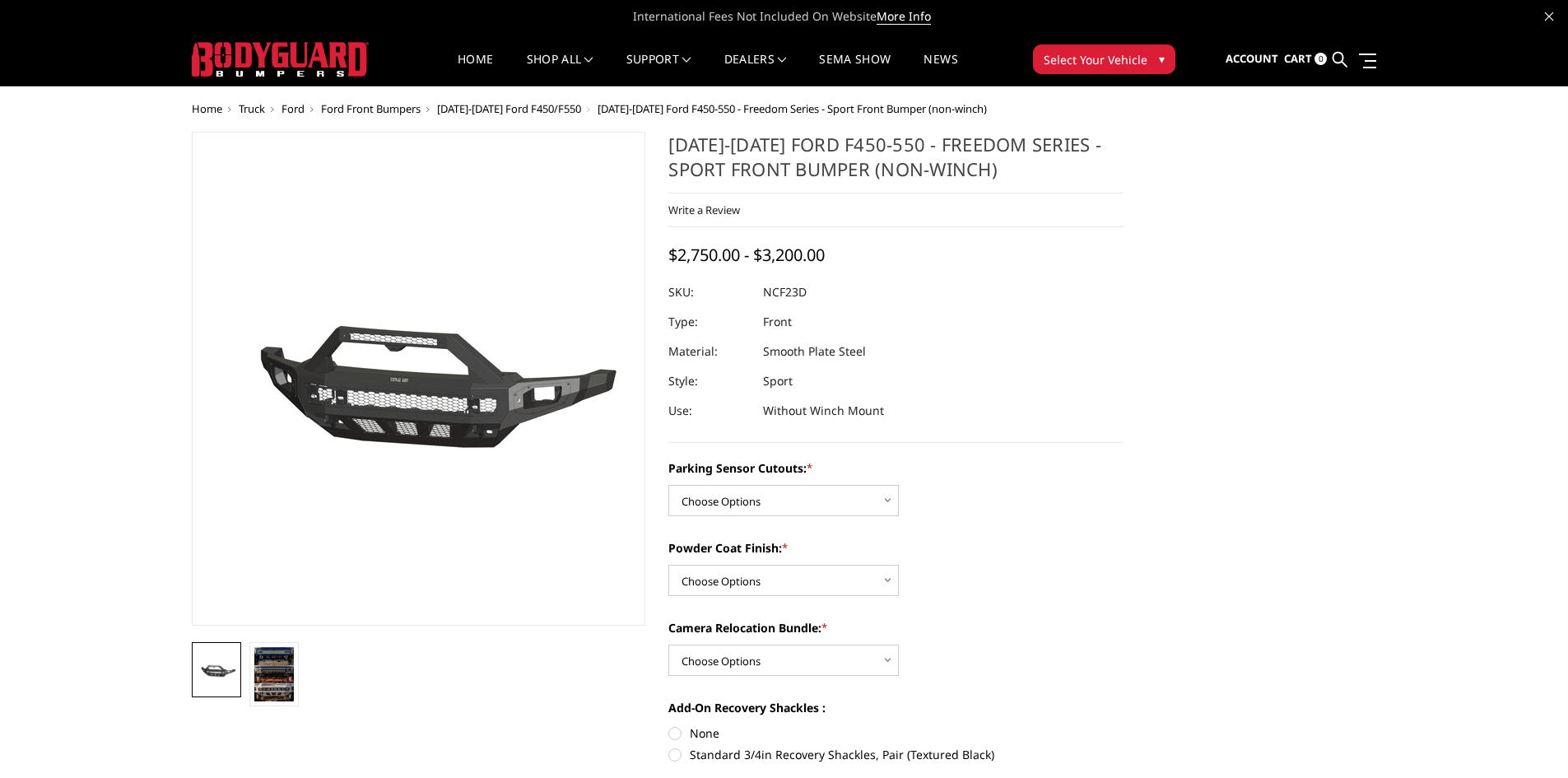
scroll to position [165, 0]
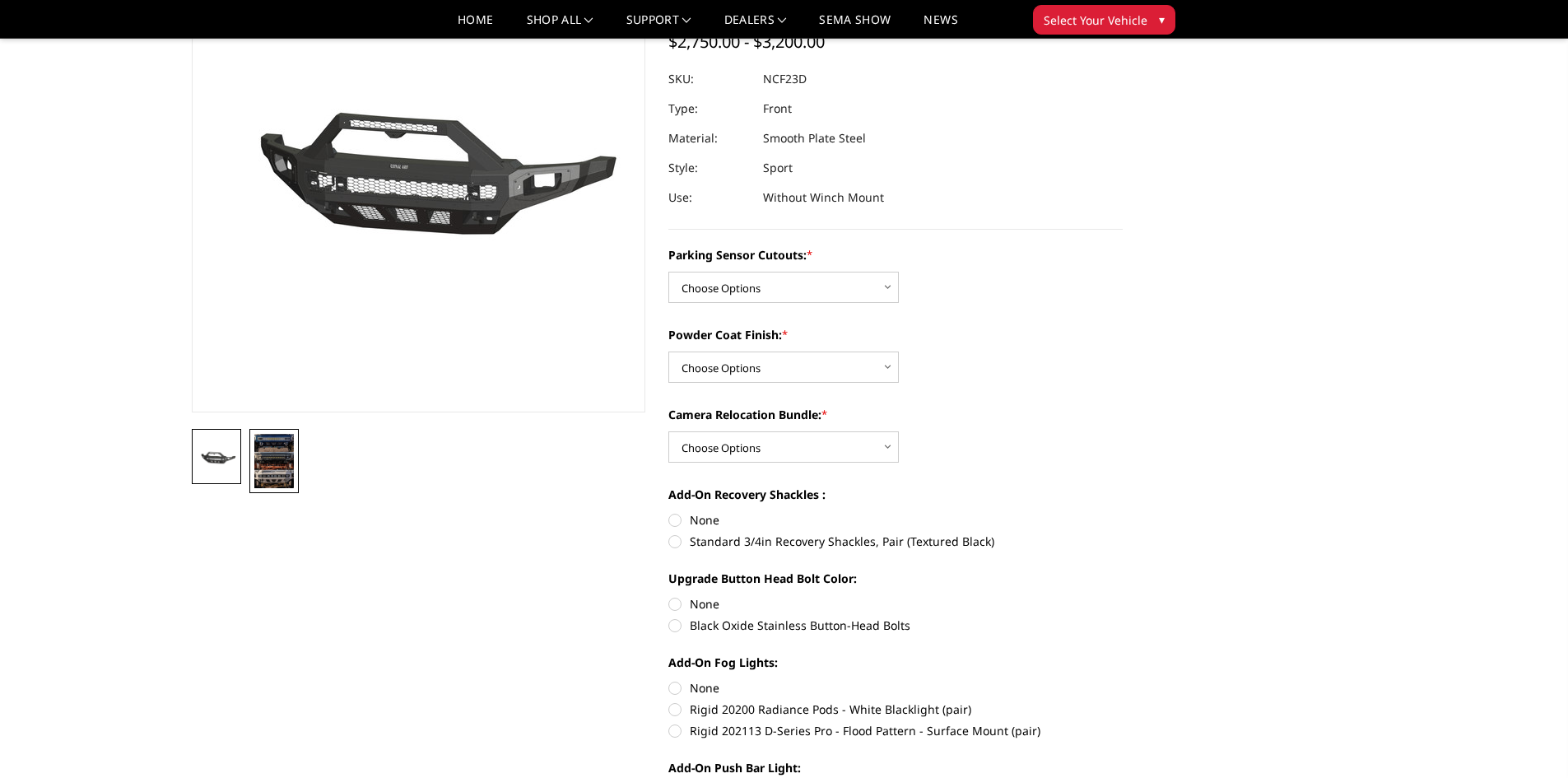
click at [284, 467] on img at bounding box center [274, 461] width 40 height 55
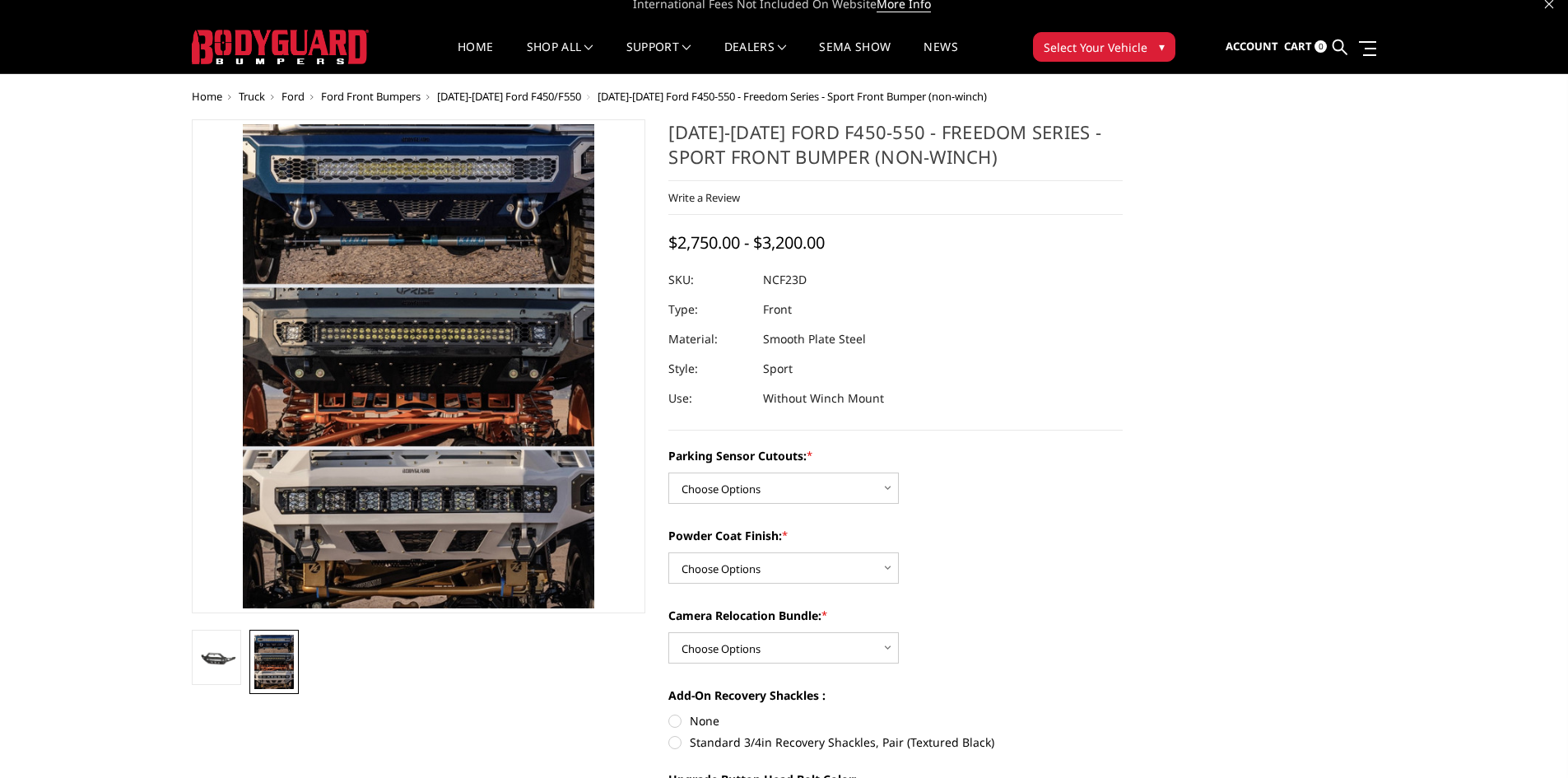
scroll to position [0, 0]
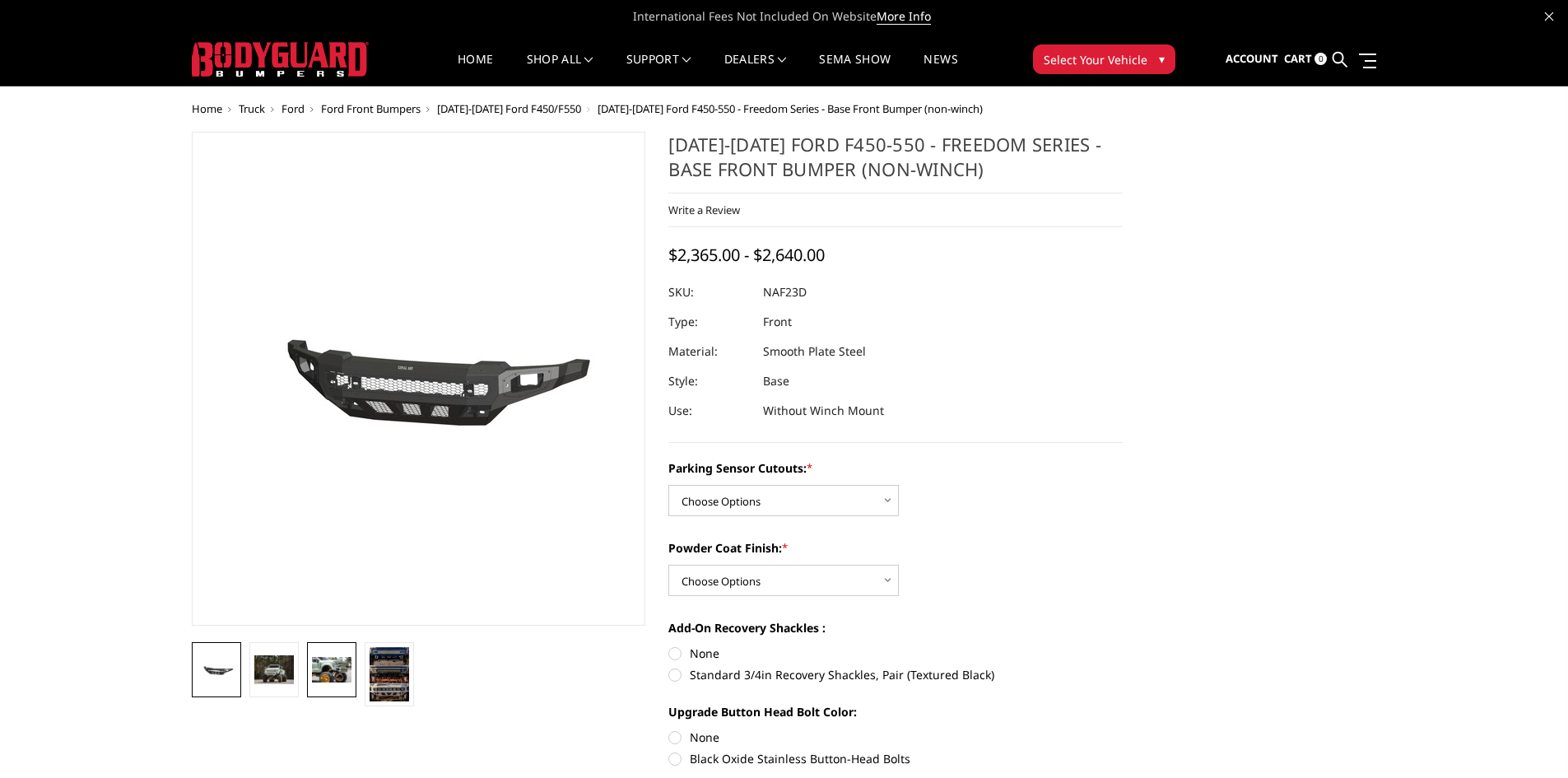
click at [332, 668] on img at bounding box center [332, 670] width 40 height 26
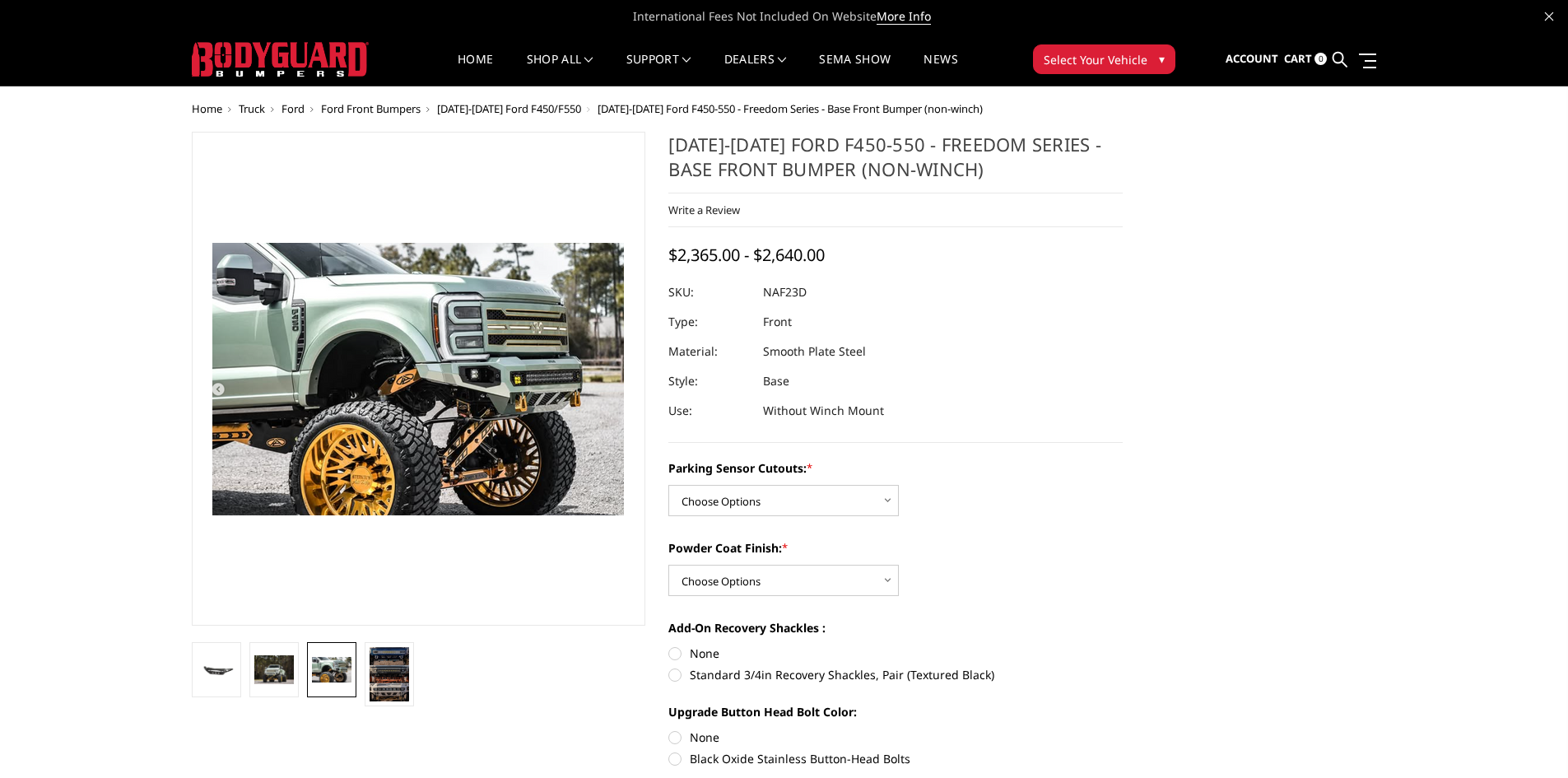
click at [332, 668] on img at bounding box center [332, 670] width 40 height 26
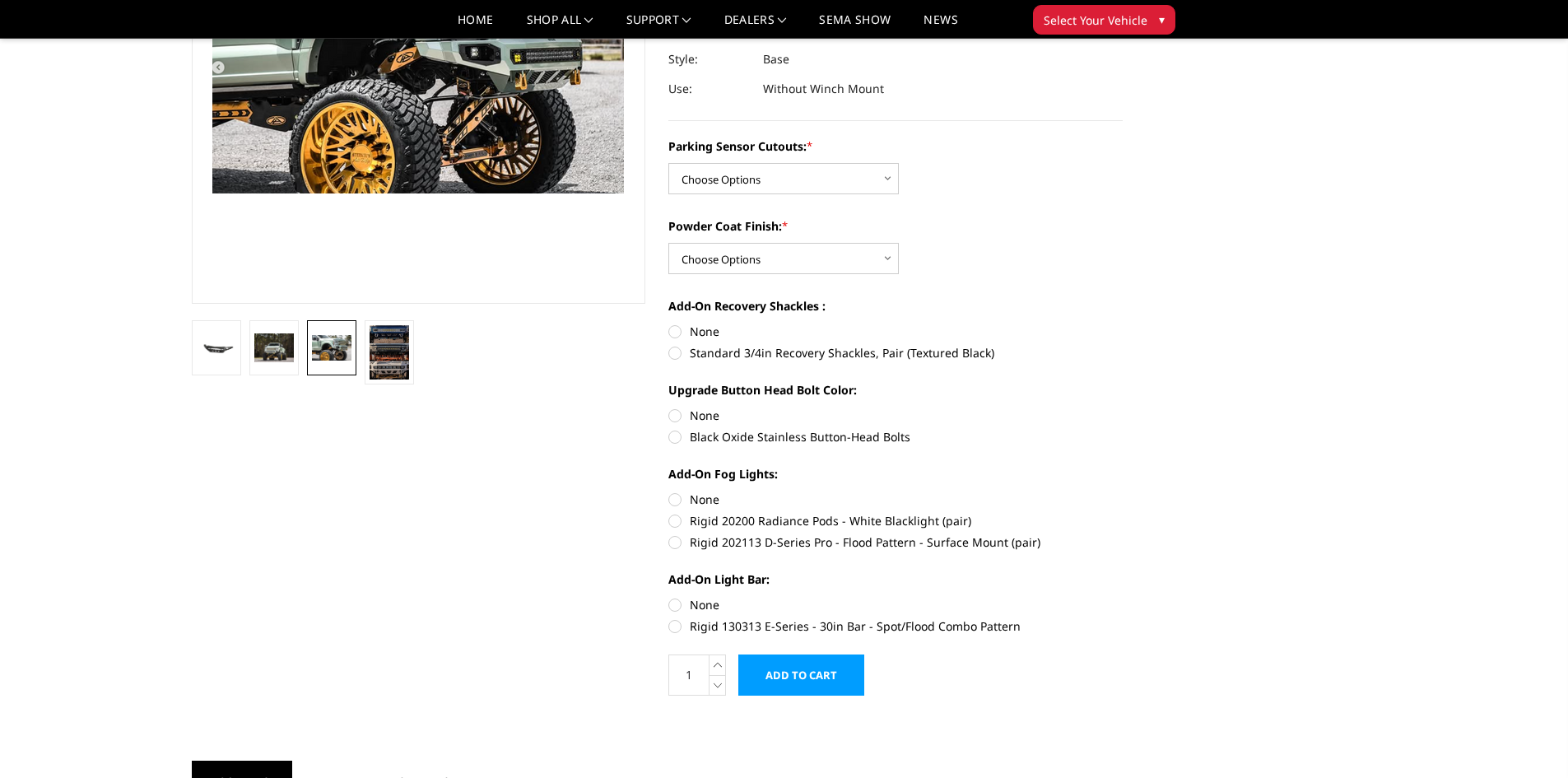
scroll to position [329, 0]
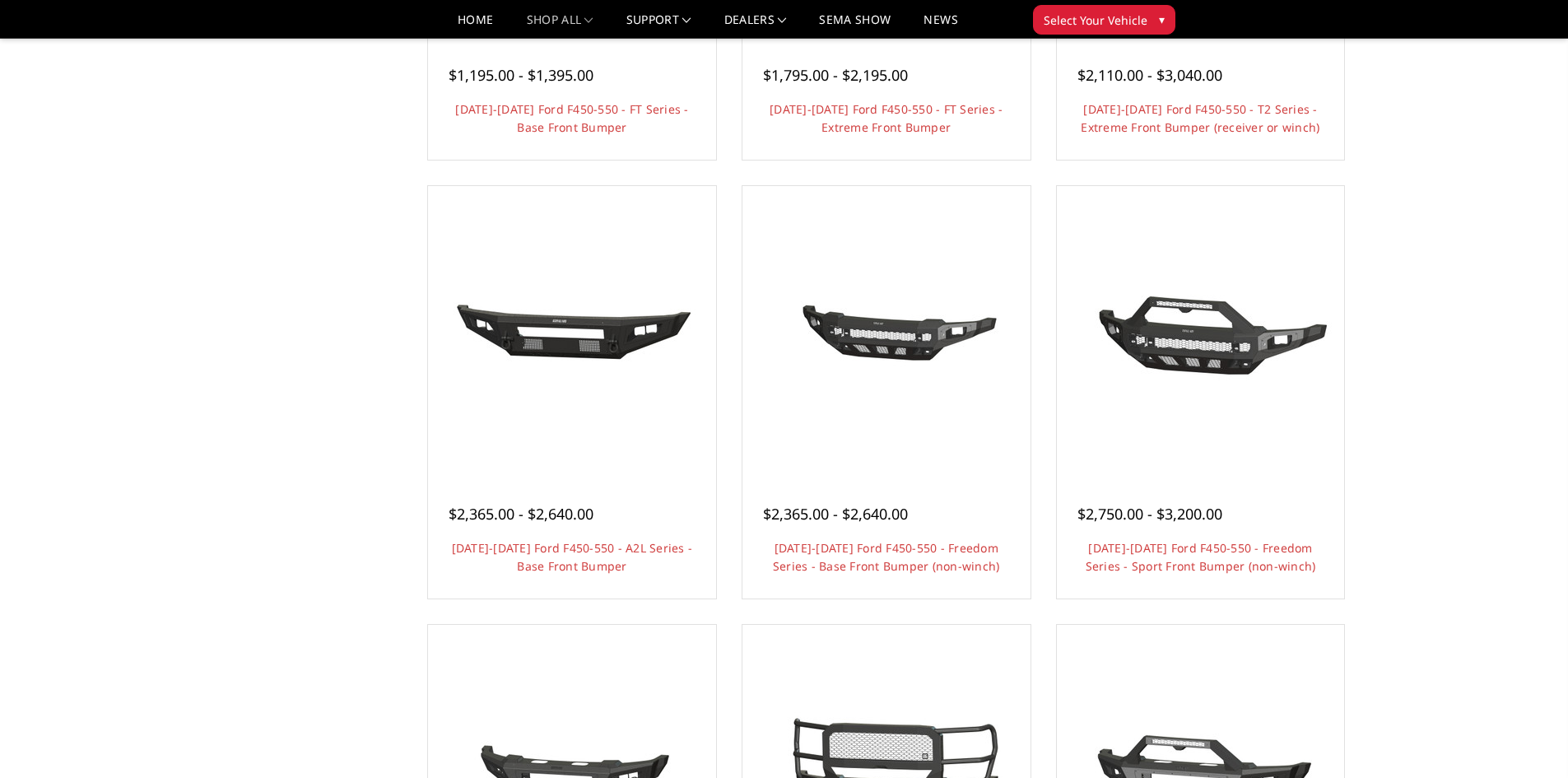
scroll to position [460, 0]
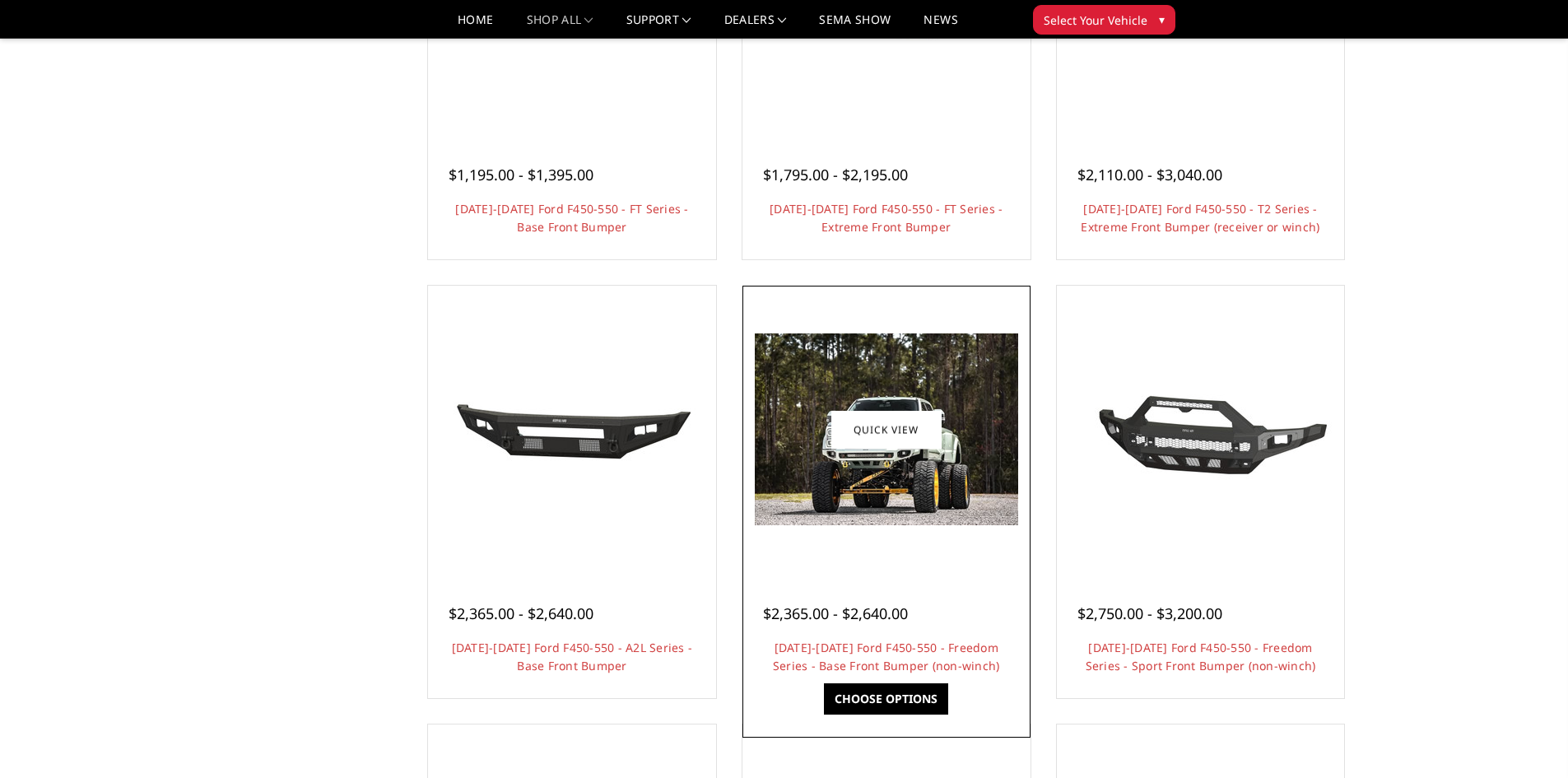
click at [892, 385] on img at bounding box center [886, 429] width 263 height 192
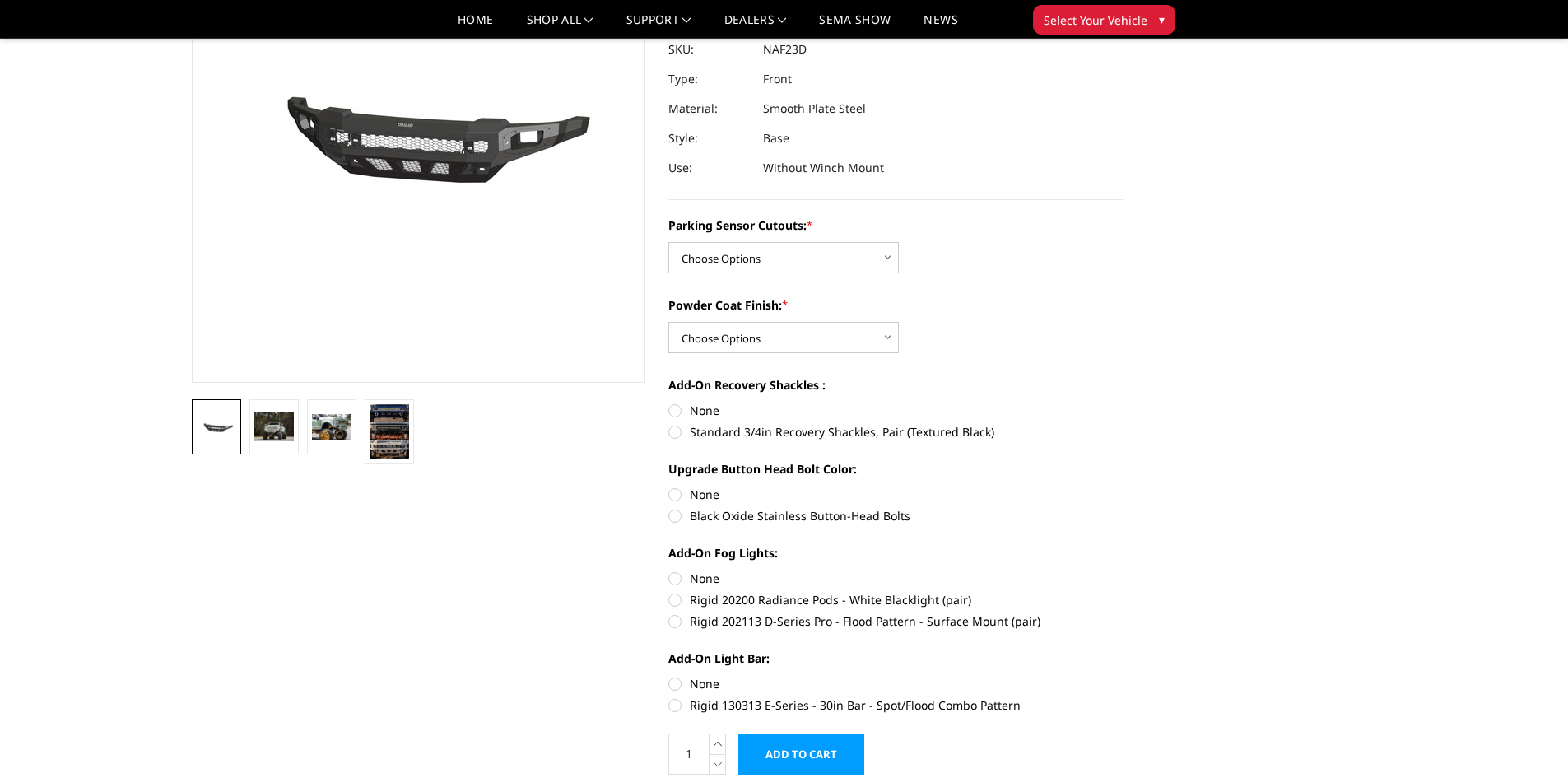
scroll to position [246, 0]
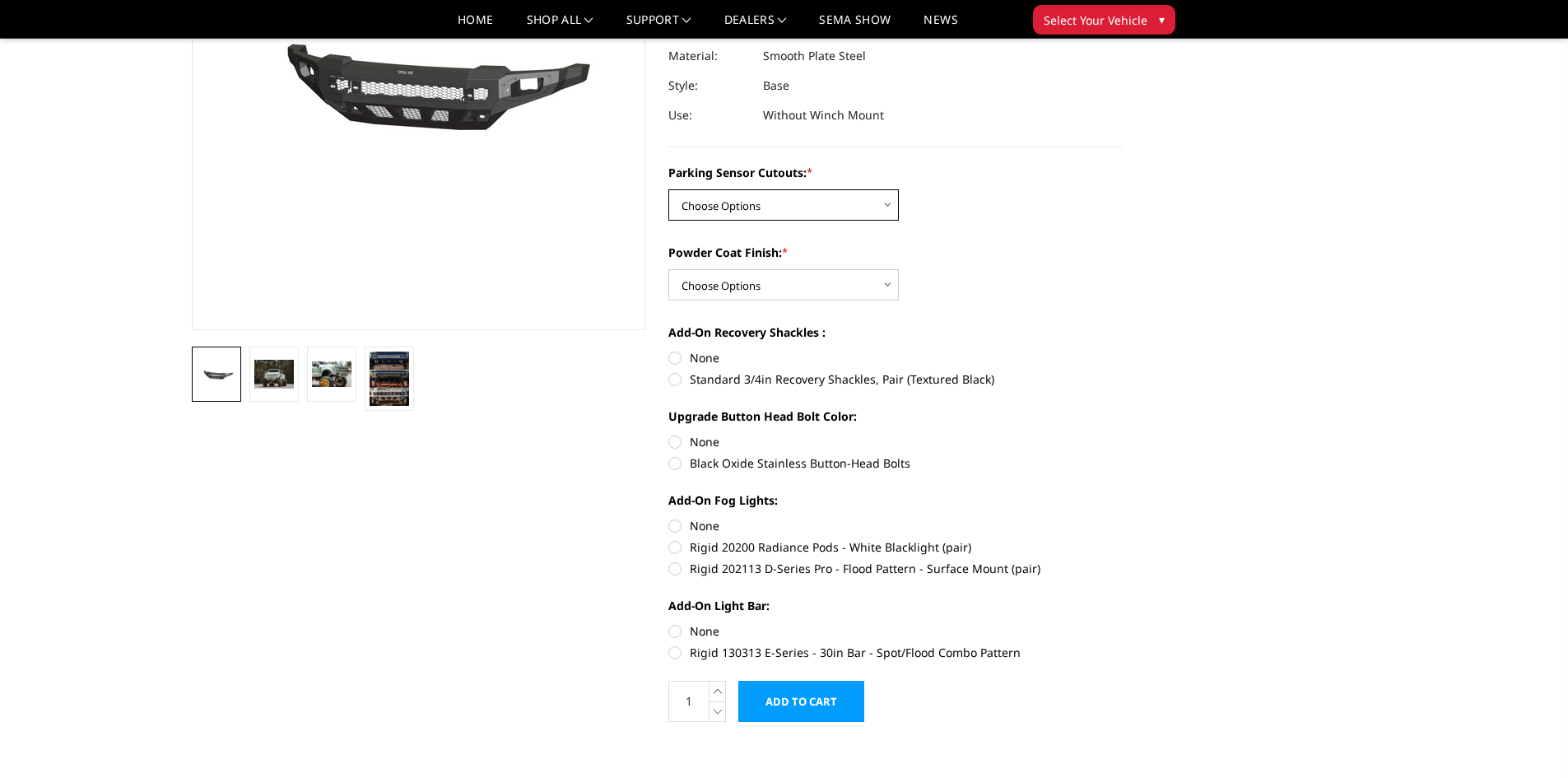
click at [755, 214] on select "Choose Options No - Without Parking Sensor Cutouts Yes - With Parking Sensor Cu…" at bounding box center [783, 204] width 230 height 31
select select "2567"
click at [668, 189] on select "Choose Options No - Without Parking Sensor Cutouts Yes - With Parking Sensor Cu…" at bounding box center [783, 204] width 230 height 31
click at [770, 281] on select "Choose Options Bare Metal Textured Black Powder Coat" at bounding box center [783, 284] width 230 height 31
select select "2568"
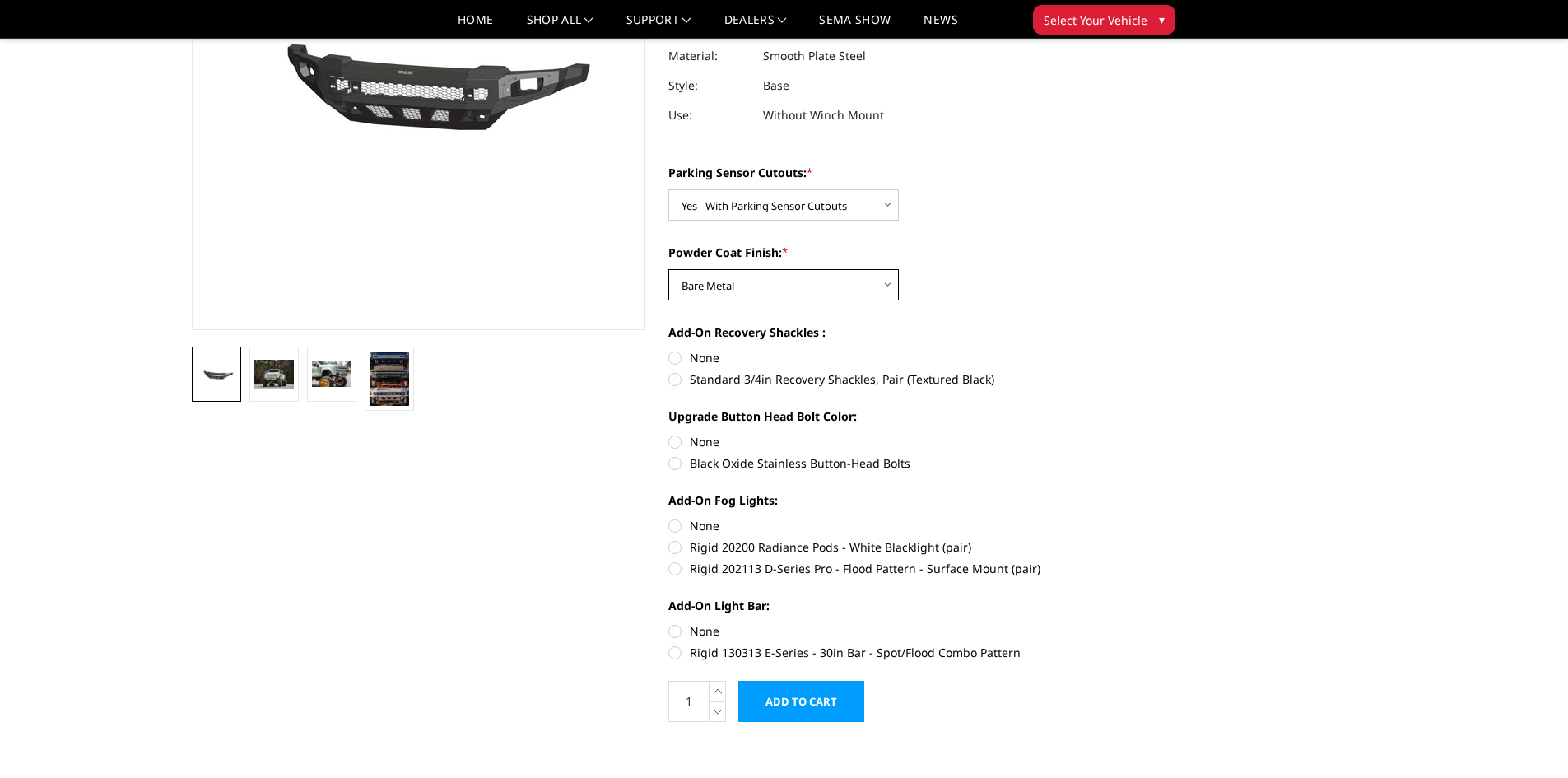
click at [668, 269] on select "Choose Options Bare Metal Textured Black Powder Coat" at bounding box center [783, 284] width 230 height 31
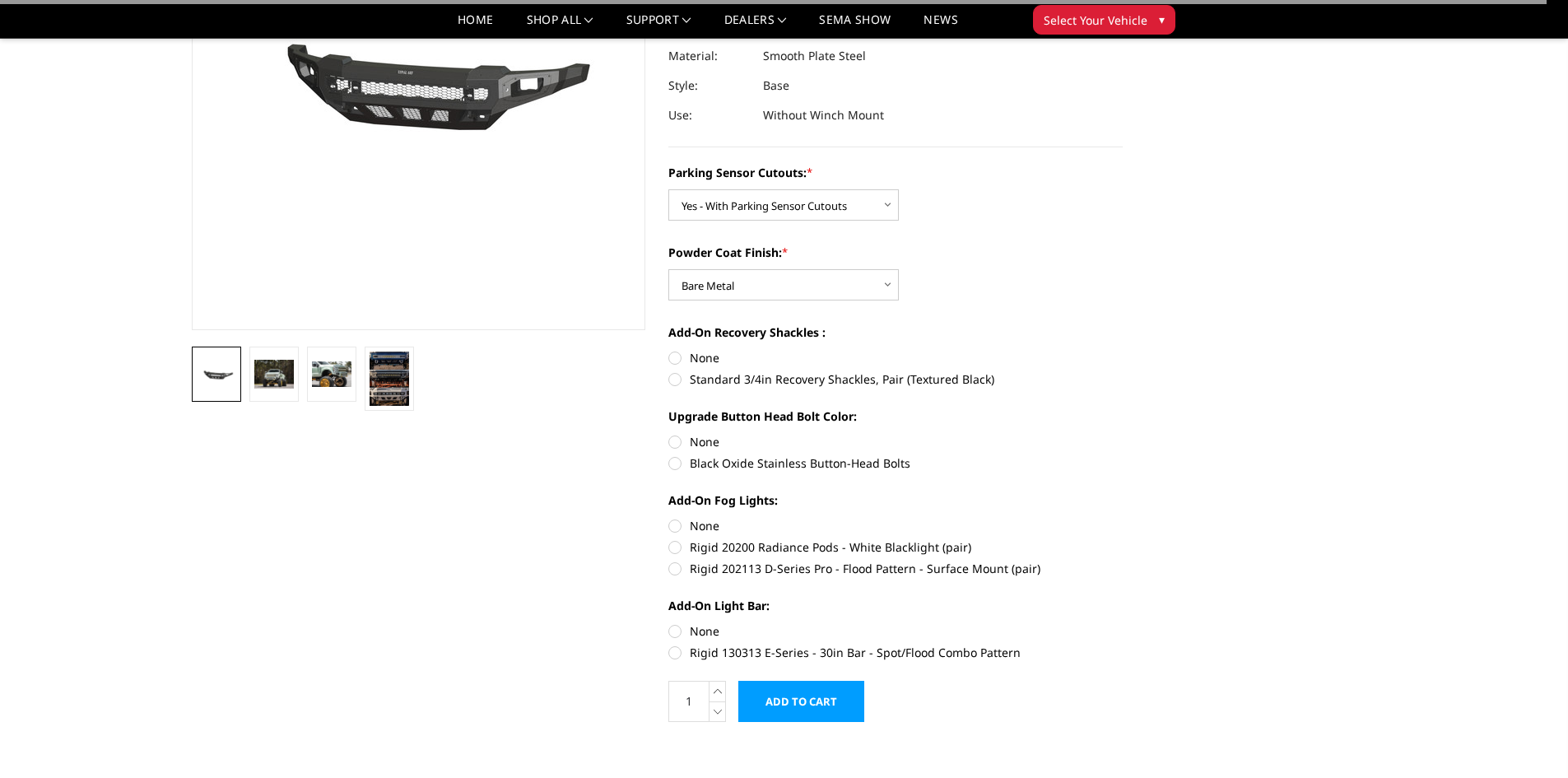
click at [767, 379] on label "Standard 3/4in Recovery Shackles, Pair (Textured Black)" at bounding box center [895, 379] width 454 height 17
click at [1122, 350] on input "Standard 3/4in Recovery Shackles, Pair (Textured Black)" at bounding box center [1122, 349] width 1 height 1
radio input "true"
click at [756, 460] on label "Black Oxide Stainless Button-Head Bolts" at bounding box center [895, 463] width 454 height 17
click at [1122, 434] on input "Black Oxide Stainless Button-Head Bolts" at bounding box center [1122, 433] width 1 height 1
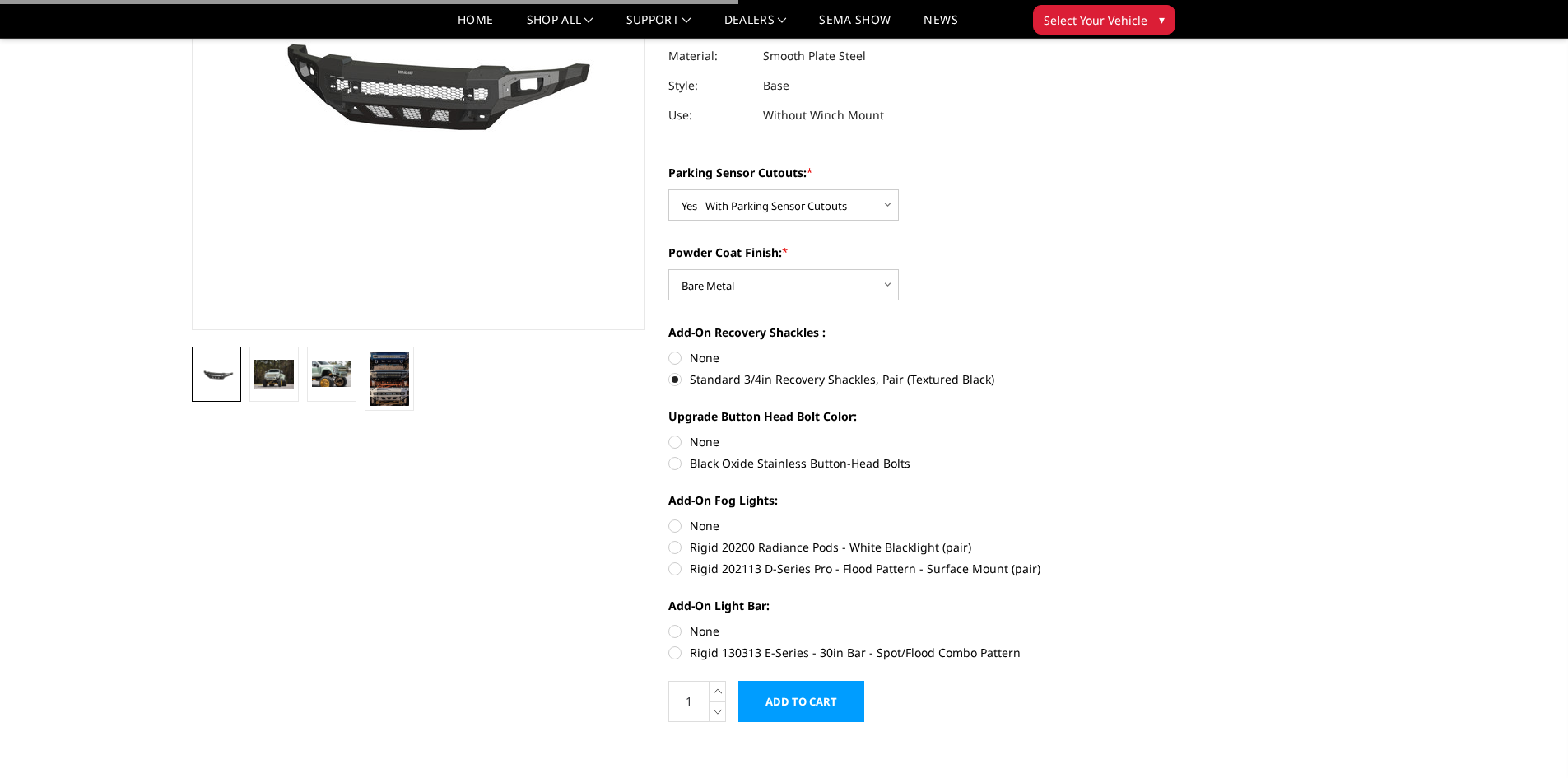
radio input "true"
click at [747, 565] on label "Rigid 202113 D-Series Pro - Flood Pattern - Surface Mount (pair)" at bounding box center [895, 568] width 454 height 17
click at [1122, 539] on input "Rigid 202113 D-Series Pro - Flood Pattern - Surface Mount (pair)" at bounding box center [1122, 538] width 1 height 1
radio input "true"
click at [745, 651] on label "Rigid 130313 E-Series - 30in Bar - Spot/Flood Combo Pattern" at bounding box center [895, 652] width 454 height 17
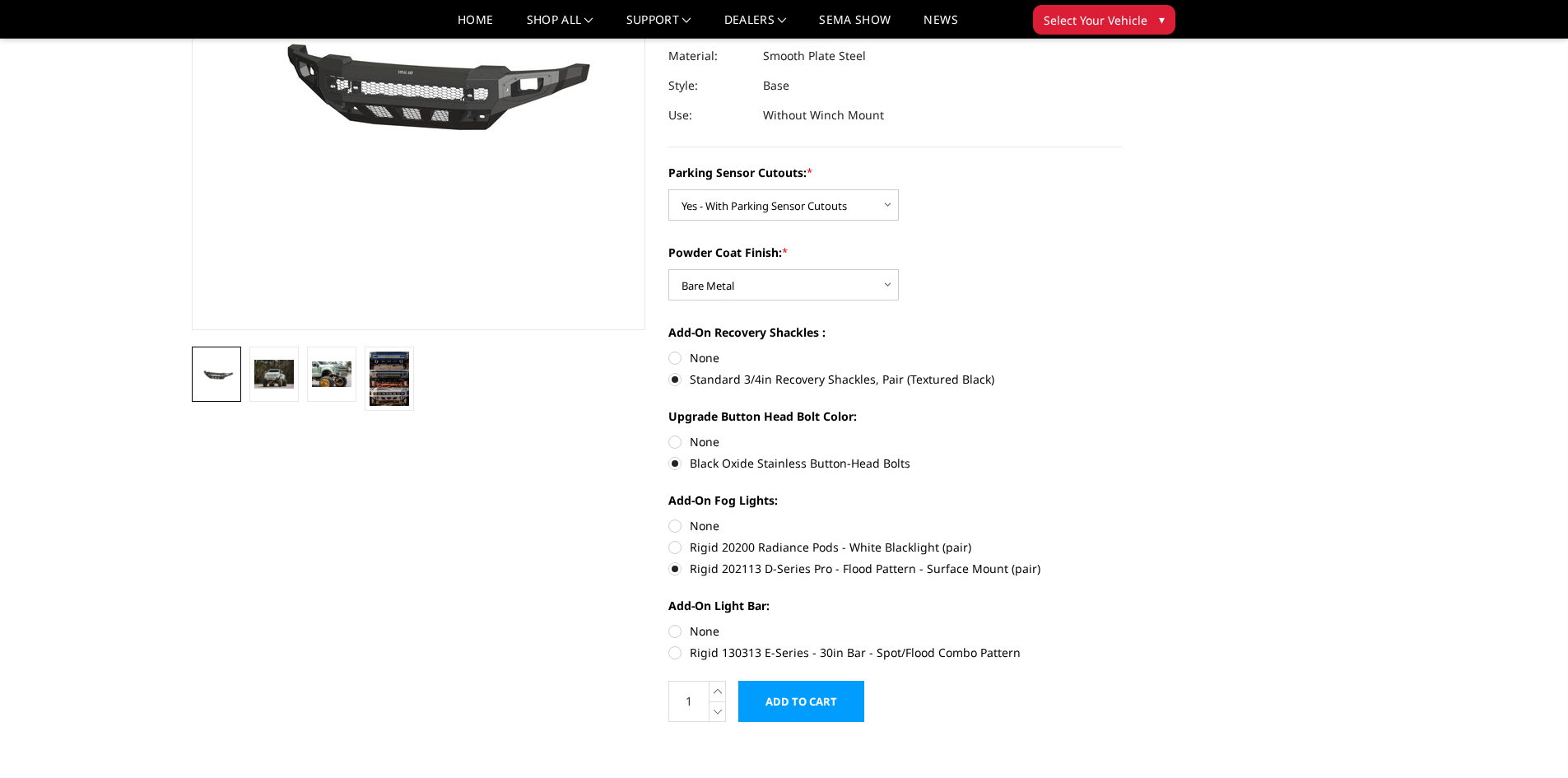
click at [1122, 623] on input "Rigid 130313 E-Series - 30in Bar - Spot/Flood Combo Pattern" at bounding box center [1122, 622] width 1 height 1
radio input "true"
click at [289, 362] on img at bounding box center [274, 373] width 40 height 29
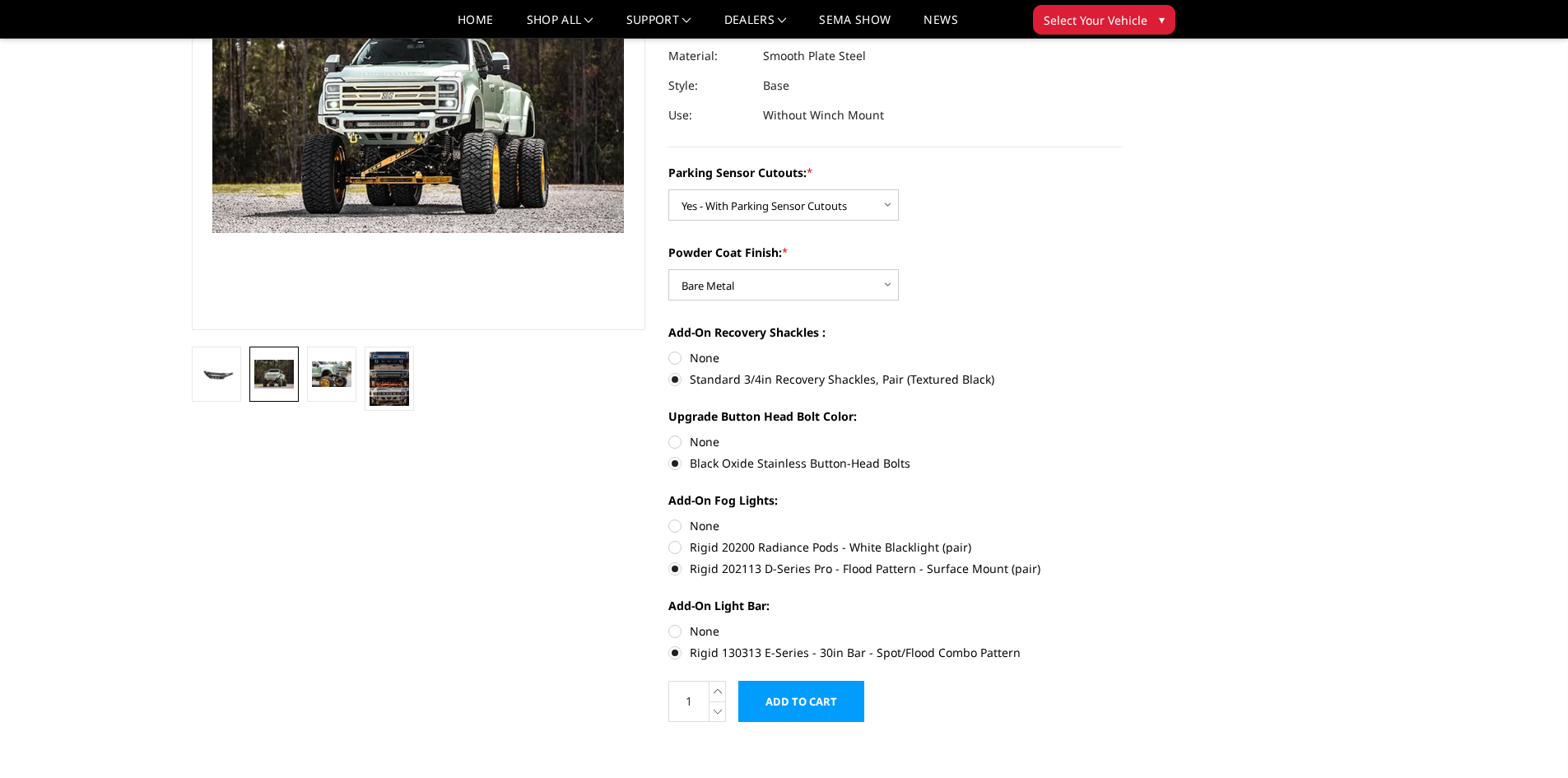
scroll to position [194, 0]
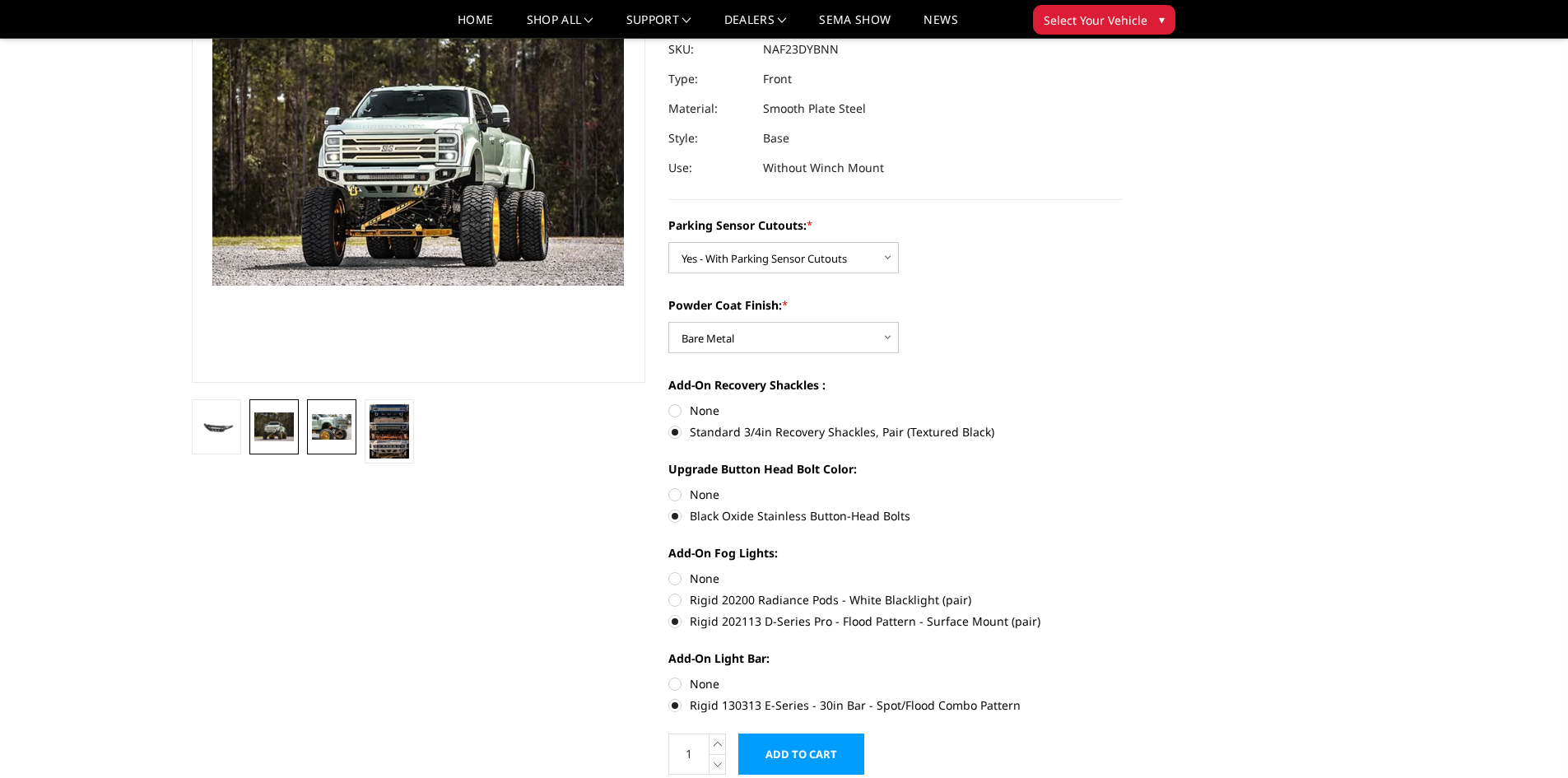
click at [320, 441] on link at bounding box center [331, 426] width 49 height 56
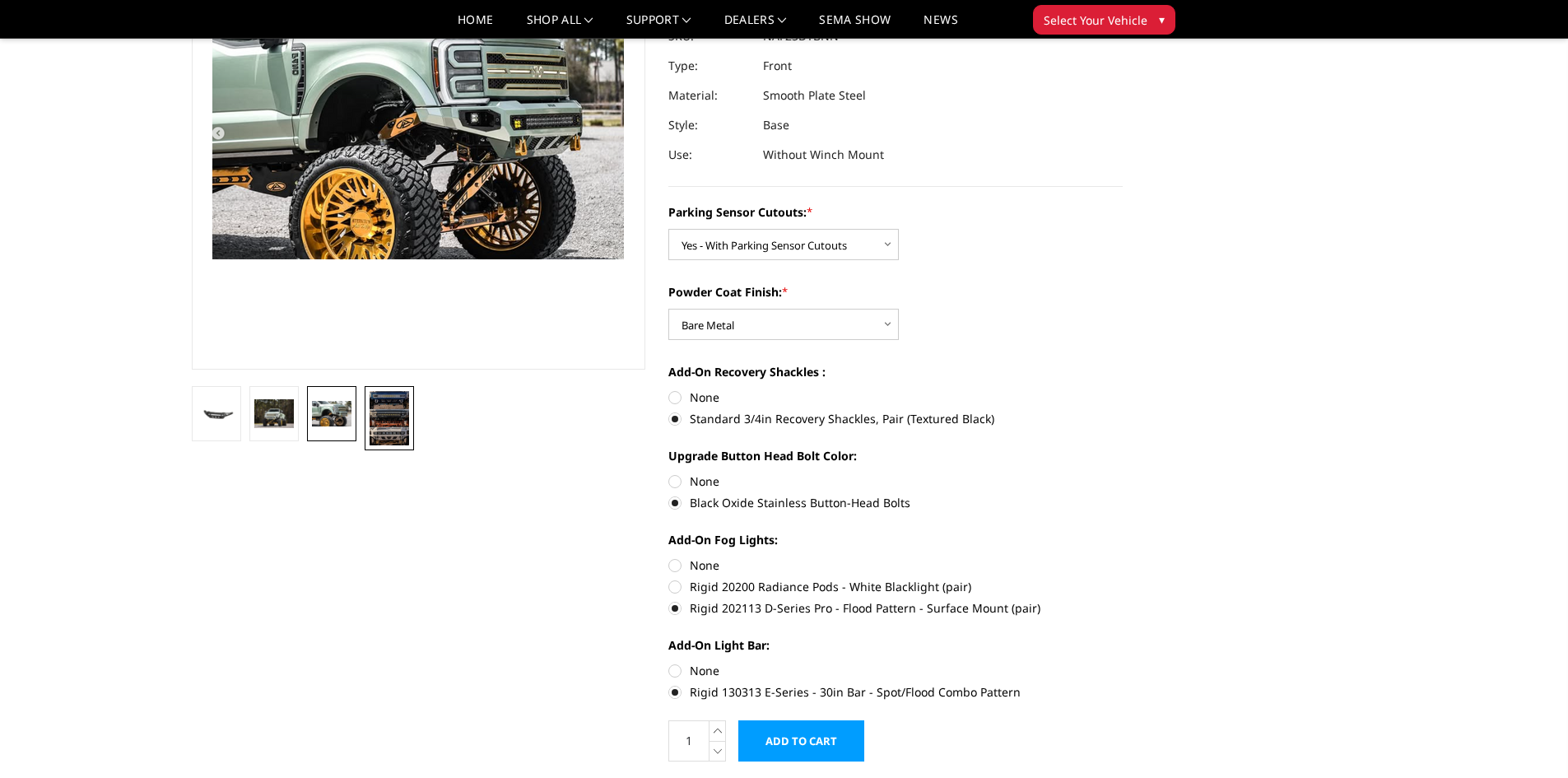
click at [385, 439] on img at bounding box center [389, 419] width 40 height 55
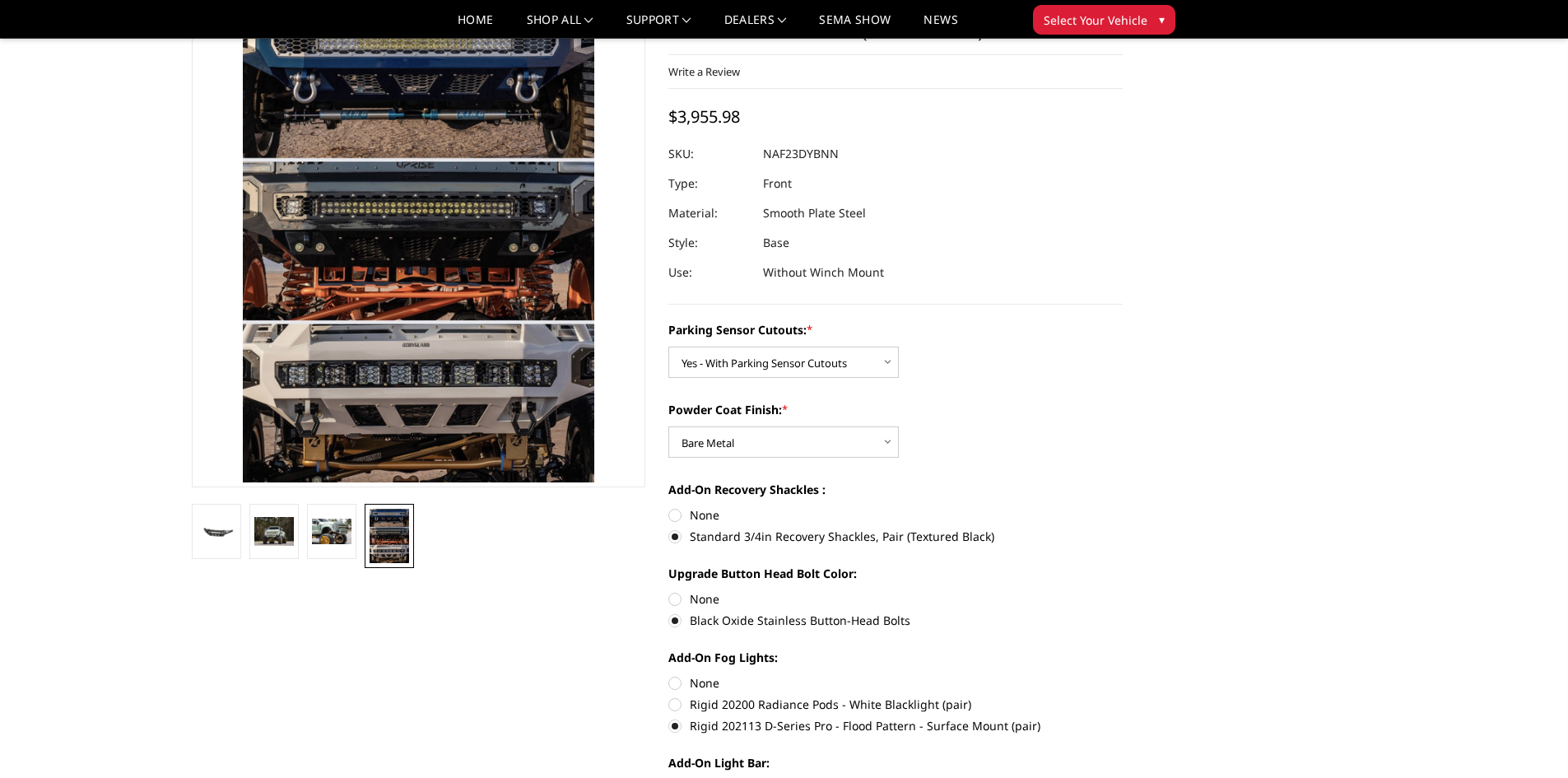
scroll to position [19, 0]
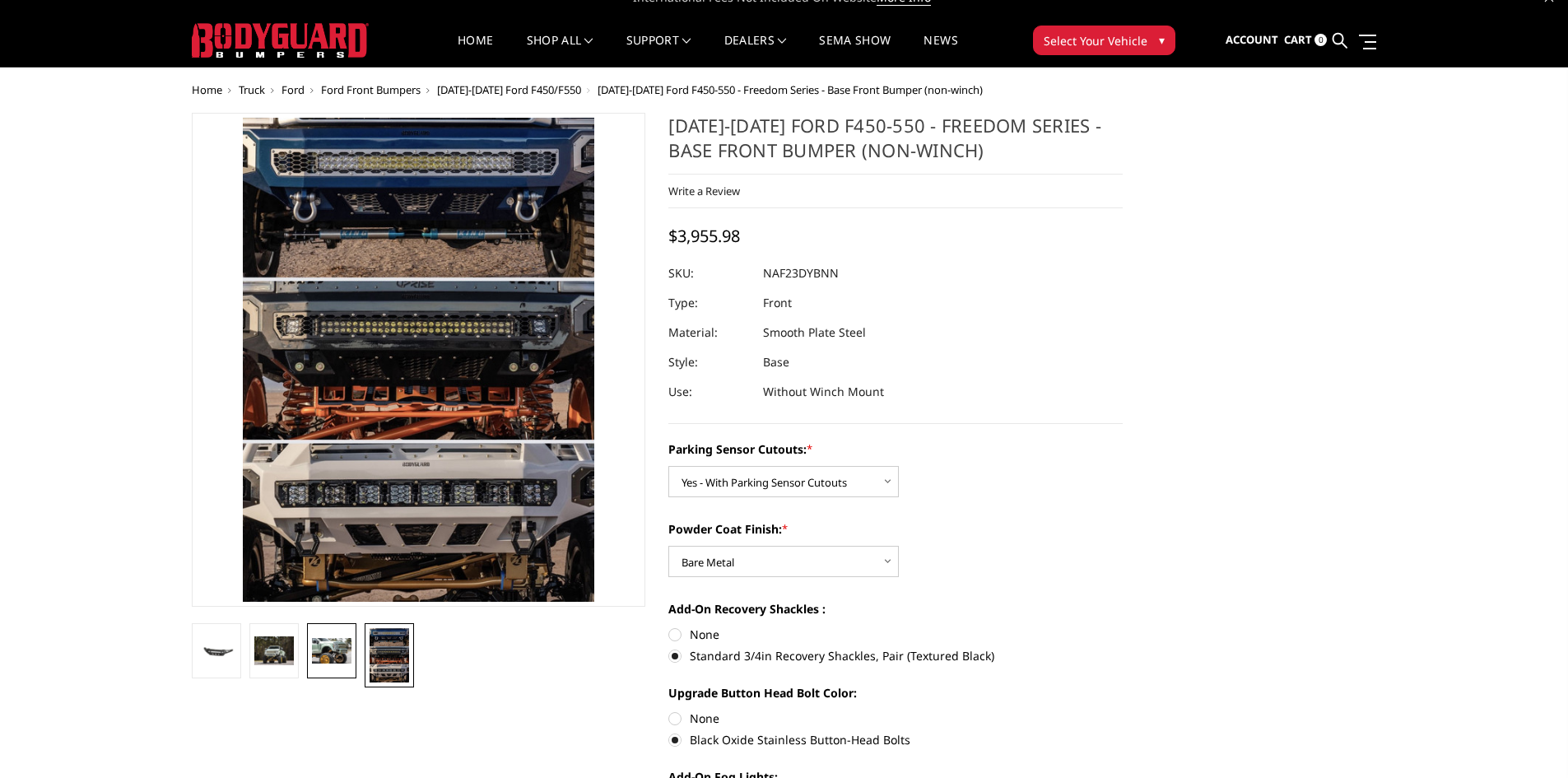
click at [335, 661] on img at bounding box center [332, 651] width 40 height 26
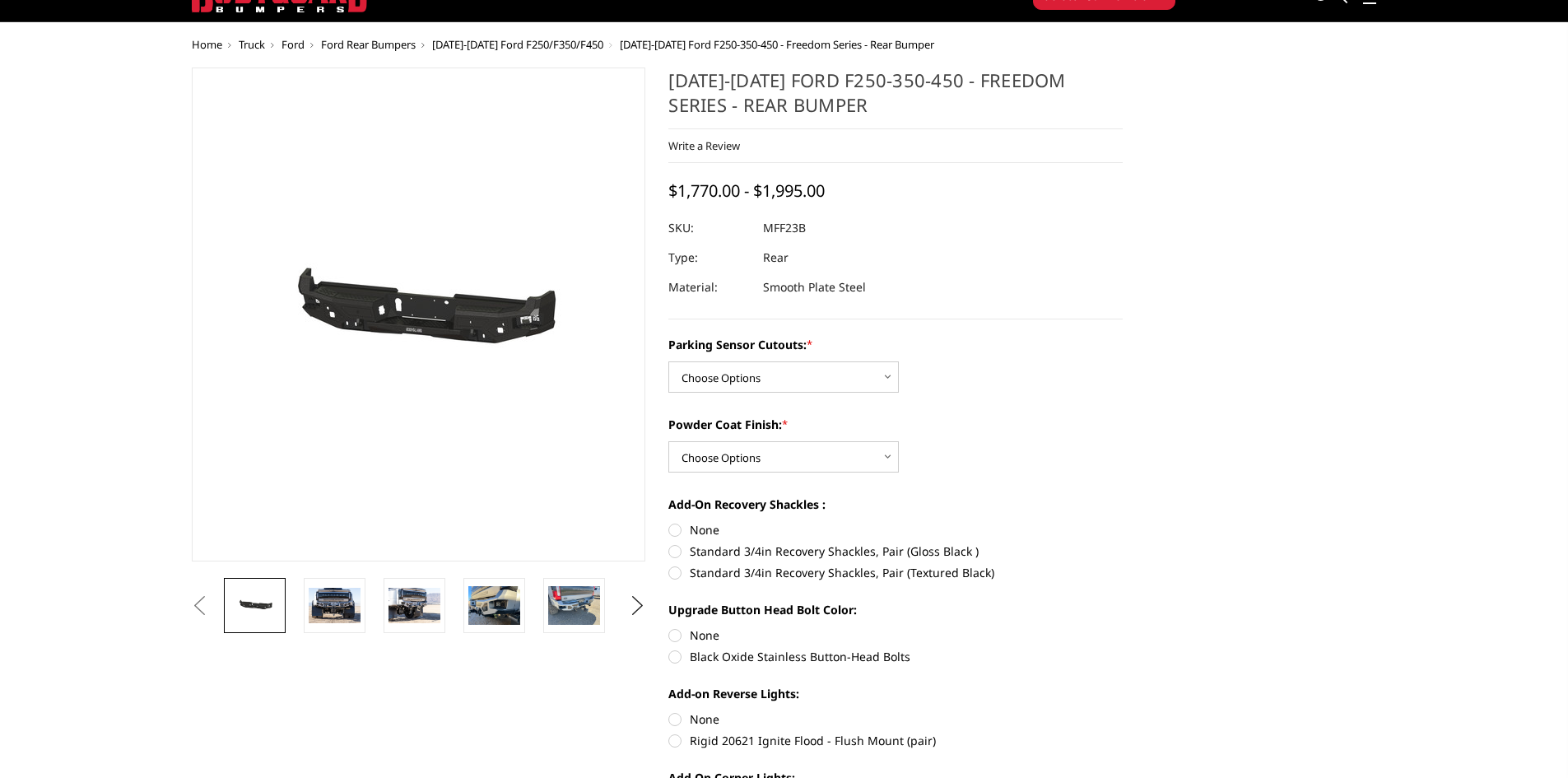
scroll to position [165, 0]
